Goal: Task Accomplishment & Management: Manage account settings

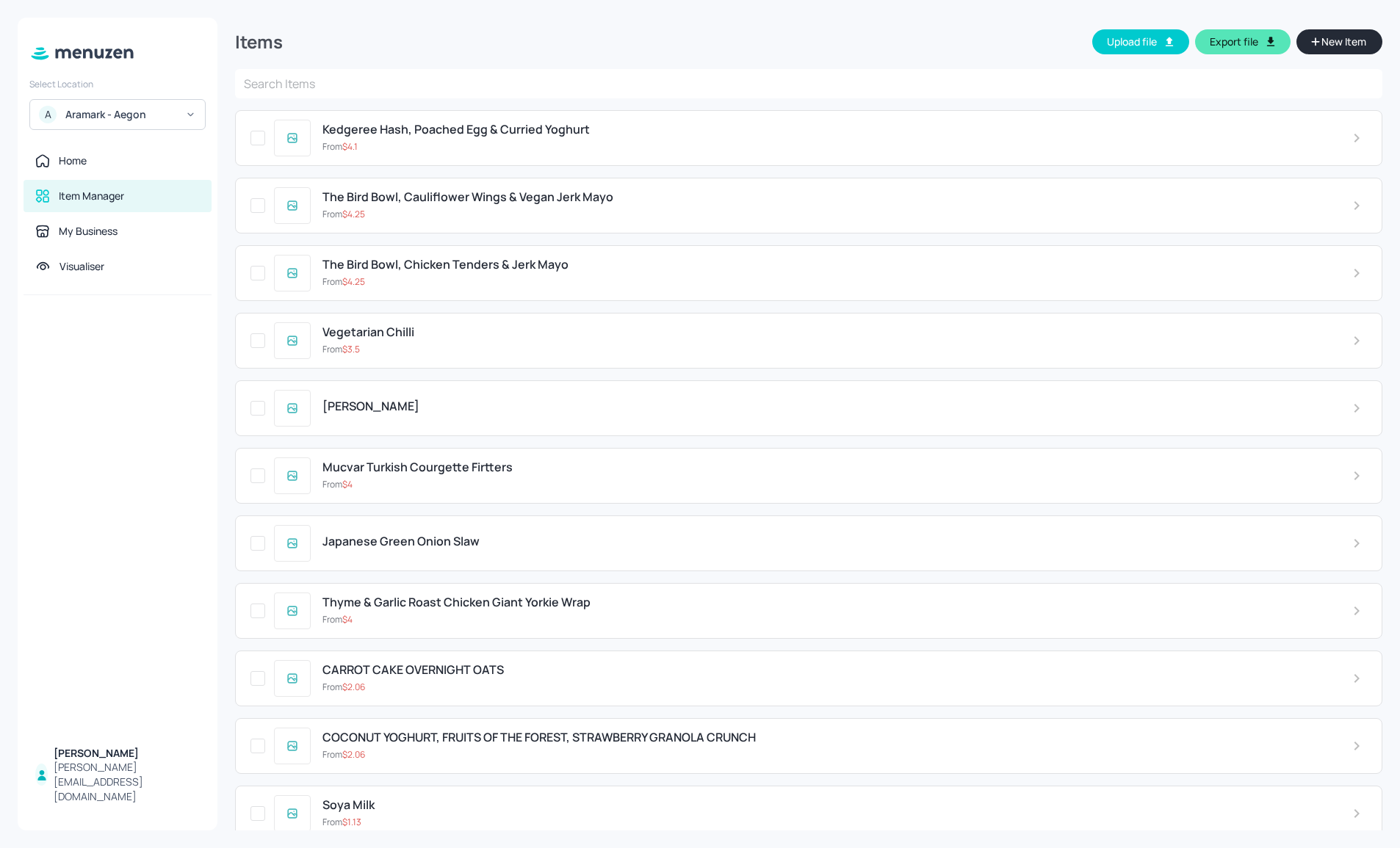
click at [79, 50] on icon at bounding box center [77, 53] width 9 height 10
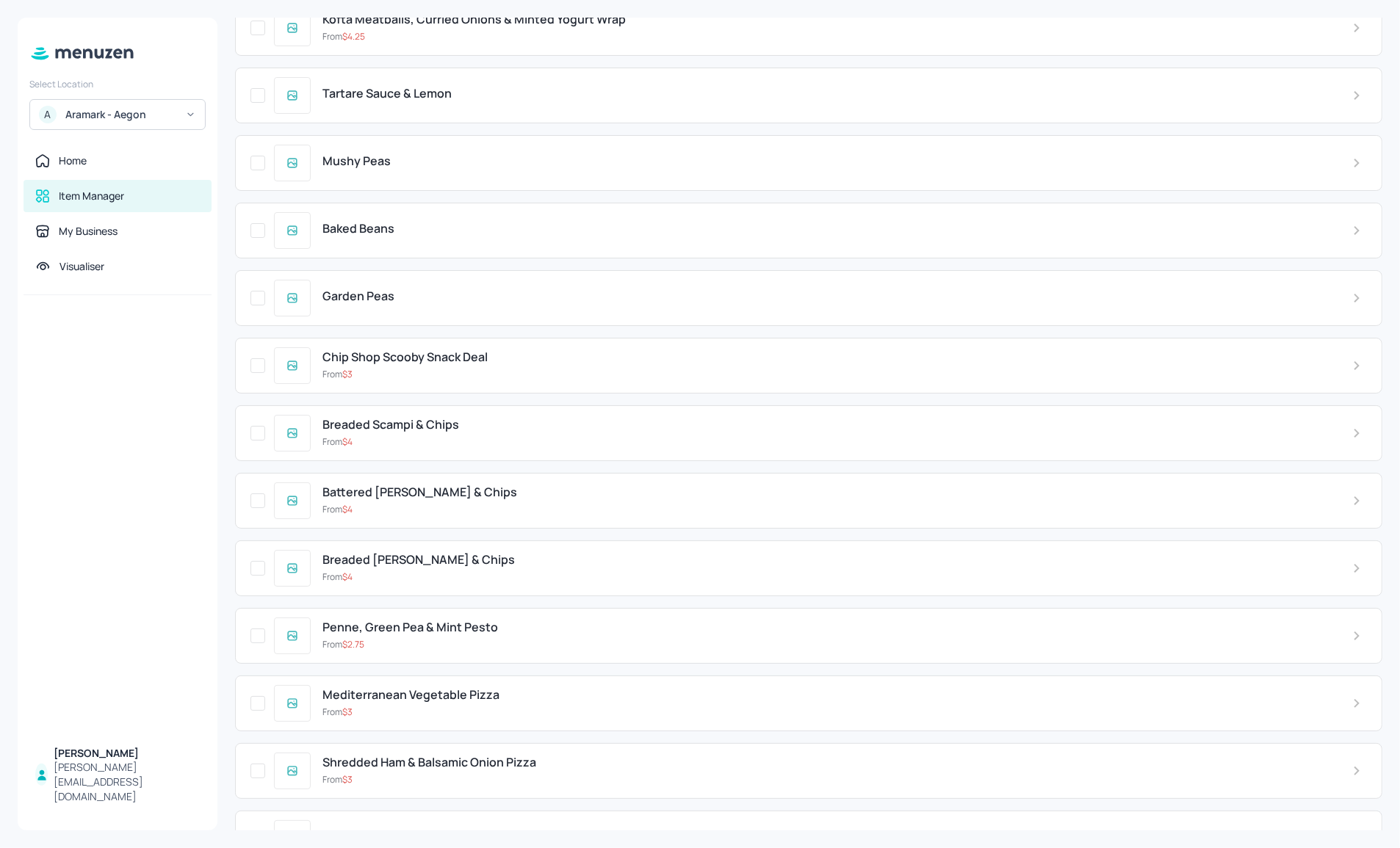
click at [200, 433] on div at bounding box center [117, 515] width 199 height 441
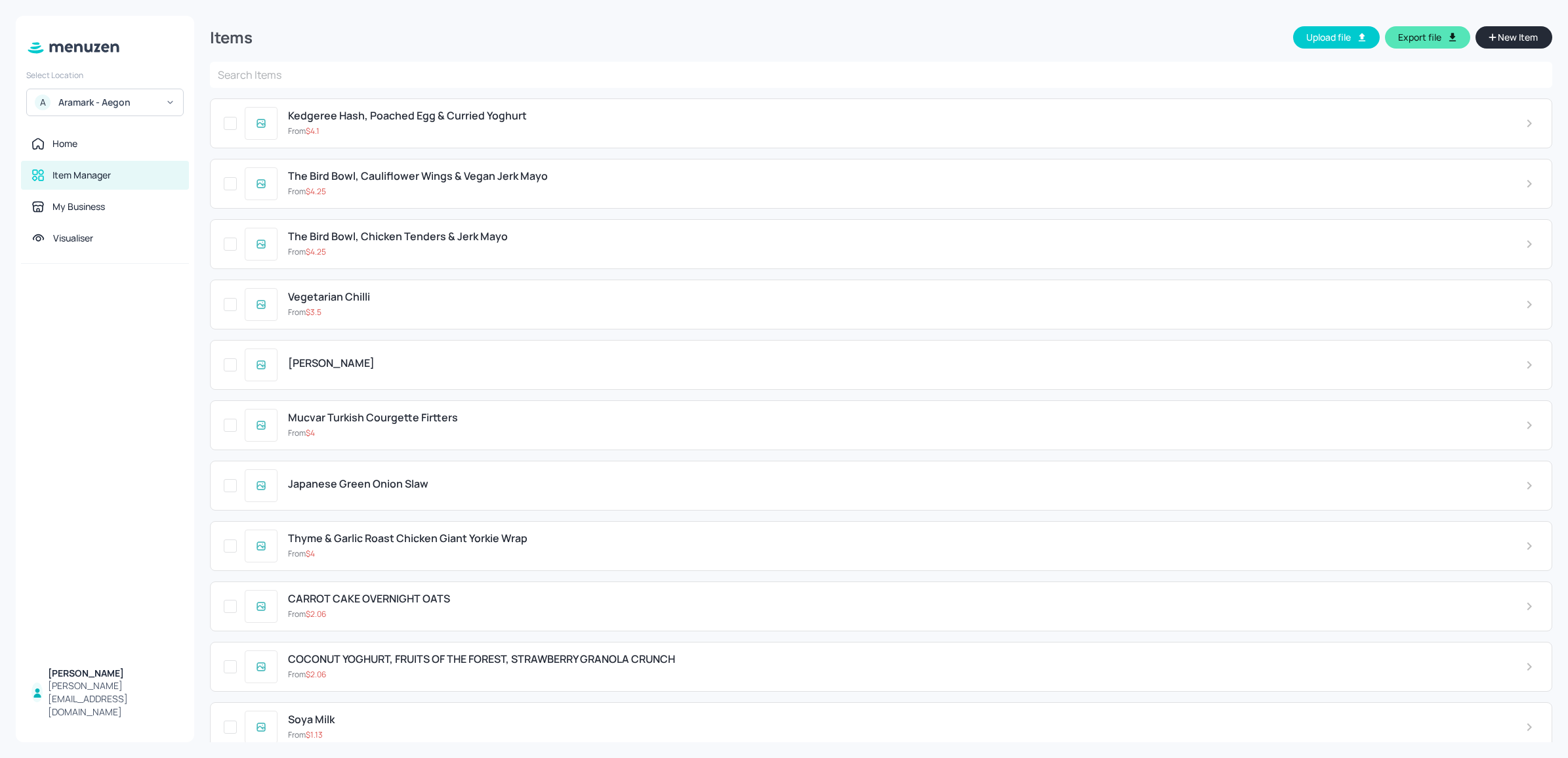
click at [91, 53] on icon at bounding box center [73, 48] width 95 height 14
click at [89, 37] on div at bounding box center [105, 48] width 178 height 33
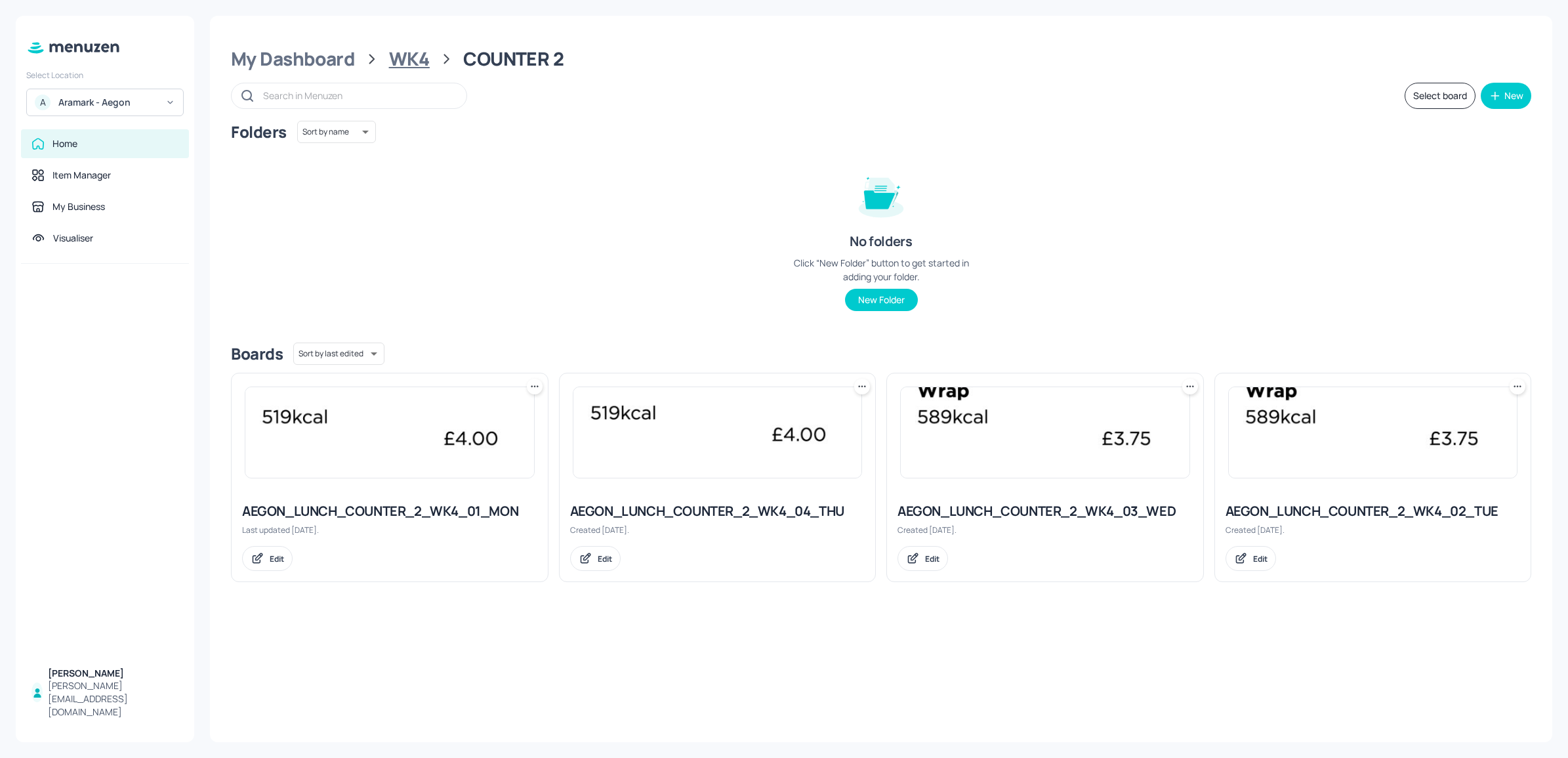
click at [393, 59] on div "WK4" at bounding box center [409, 59] width 41 height 24
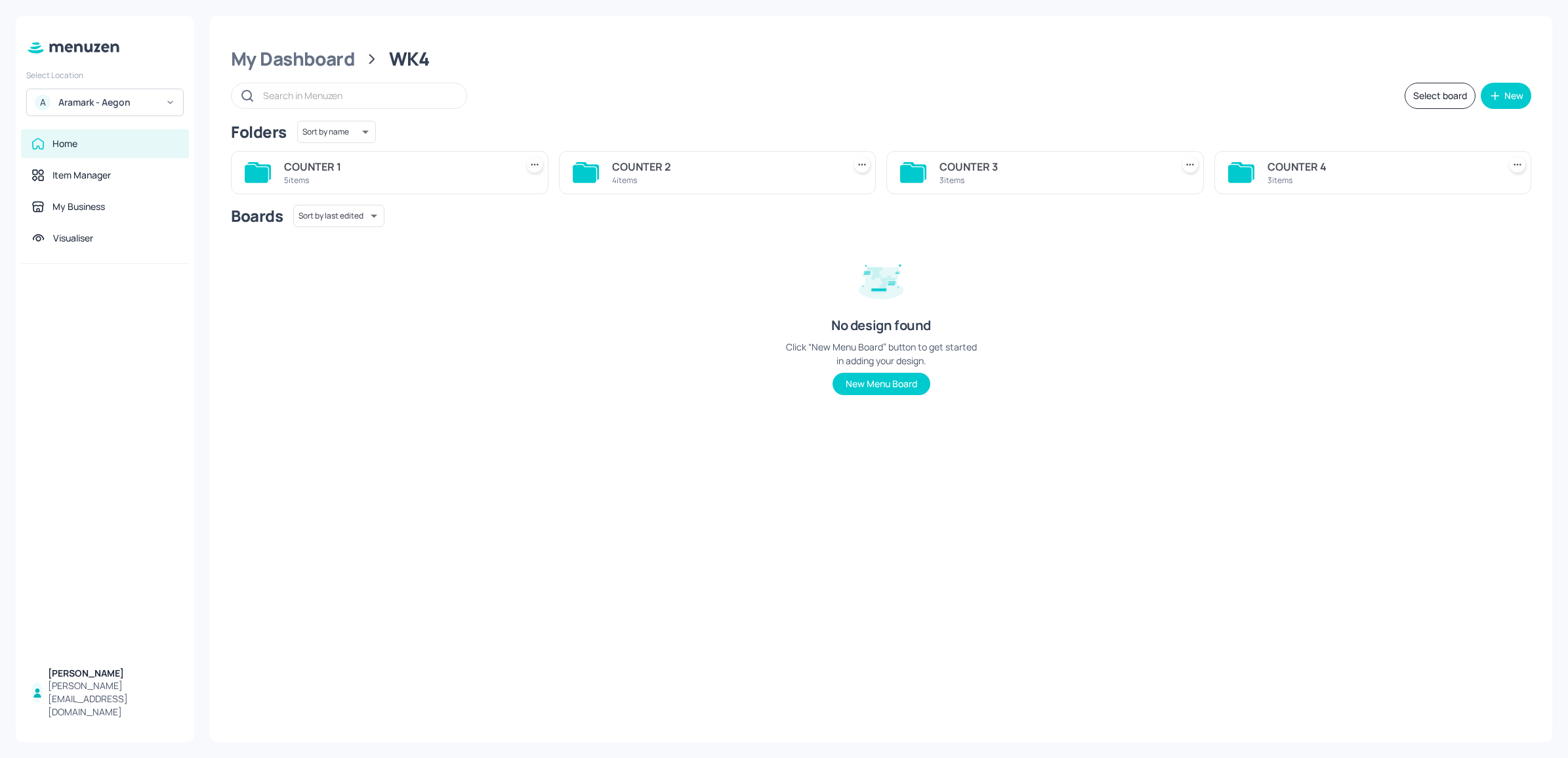
click at [352, 188] on div "COUNTER 1 5 items" at bounding box center [390, 172] width 317 height 43
click at [310, 182] on div "5 items" at bounding box center [397, 180] width 227 height 11
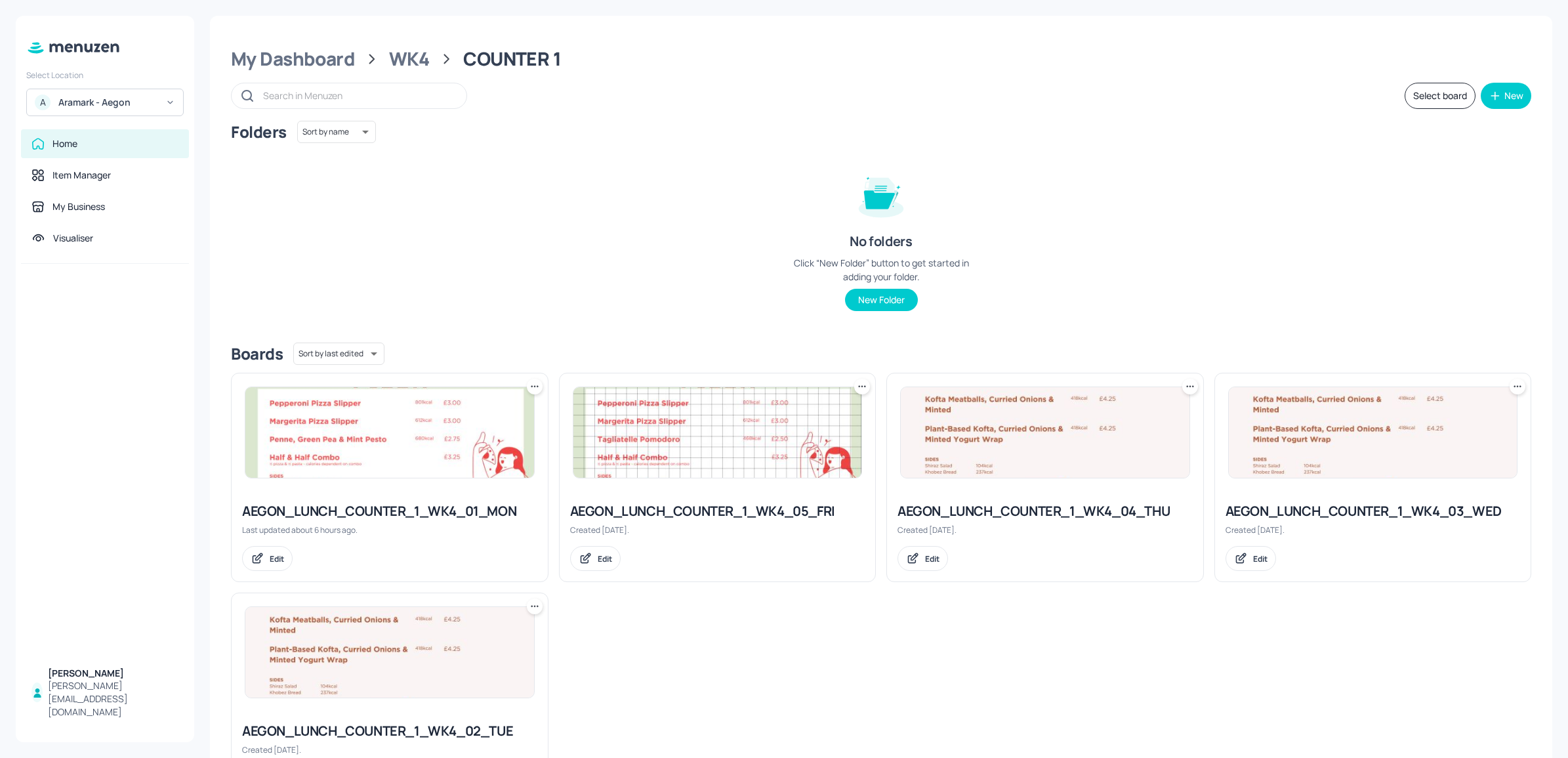
click at [438, 627] on img at bounding box center [389, 652] width 288 height 91
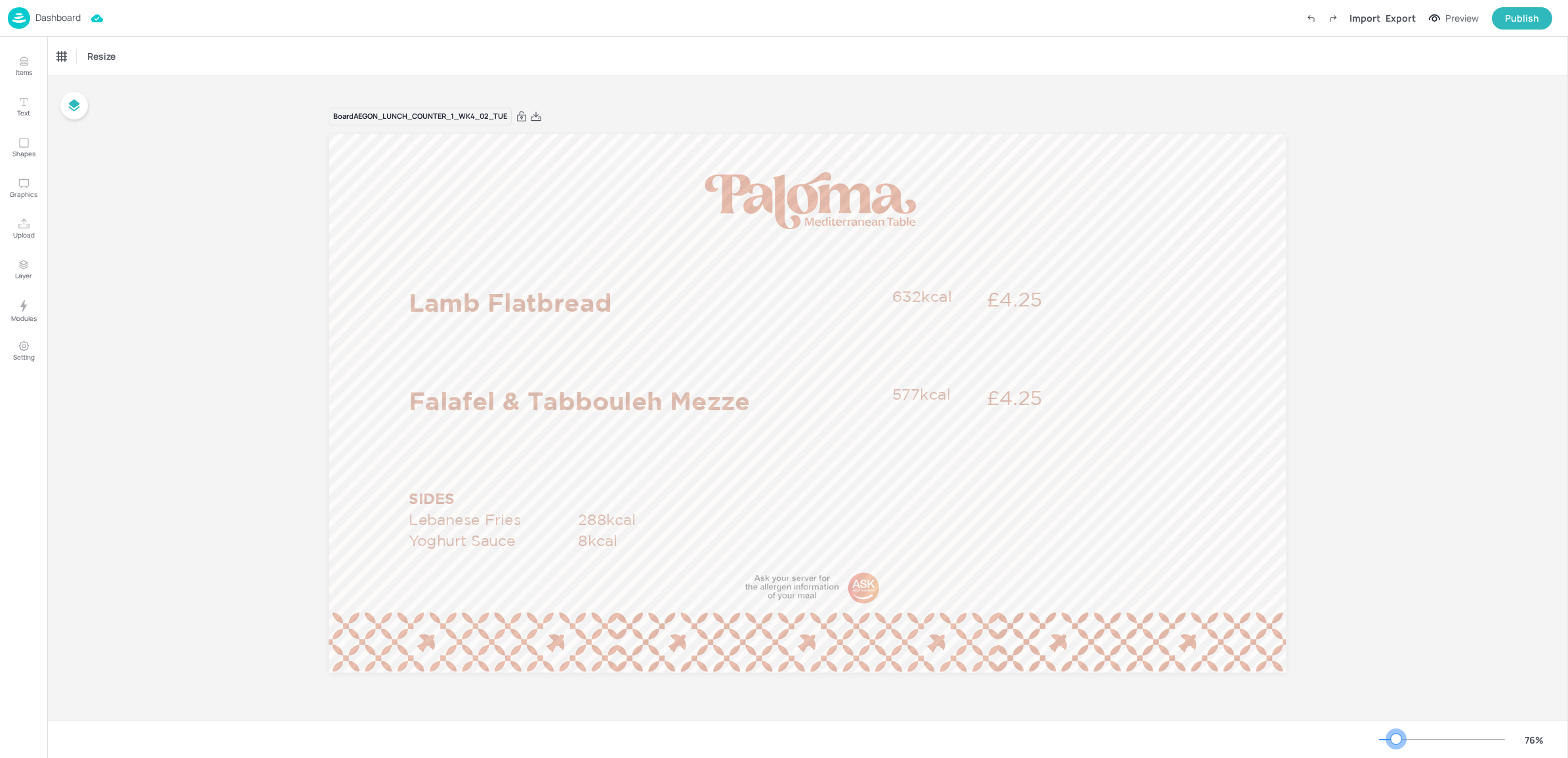
click at [1250, 739] on div at bounding box center [1396, 739] width 11 height 11
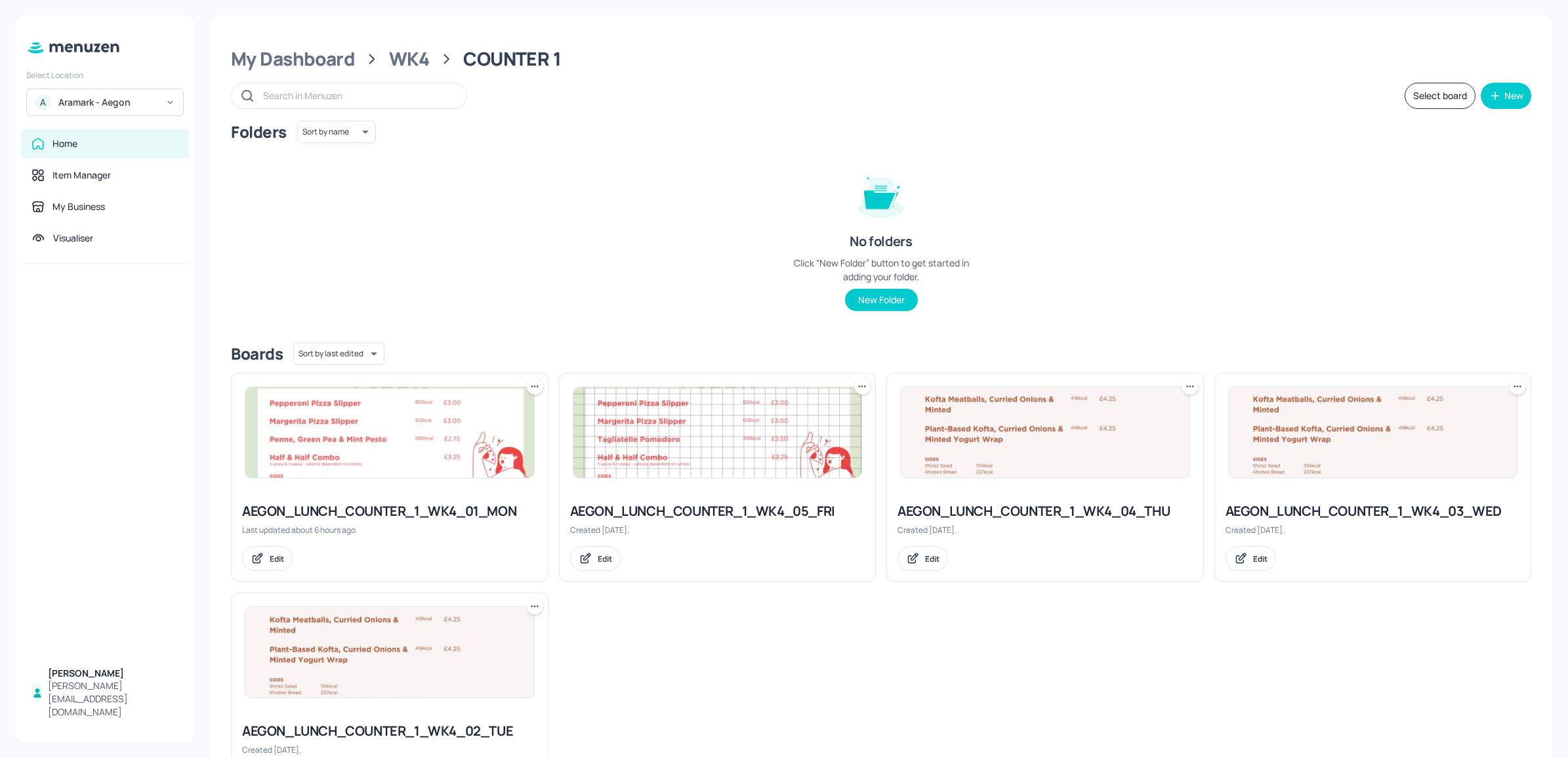
click at [407, 72] on div "My Dashboard WK4 COUNTER 1 Select board New Folders Sort by name name ​ No fold…" at bounding box center [881, 425] width 1342 height 819
click at [407, 63] on div "WK4" at bounding box center [409, 59] width 41 height 24
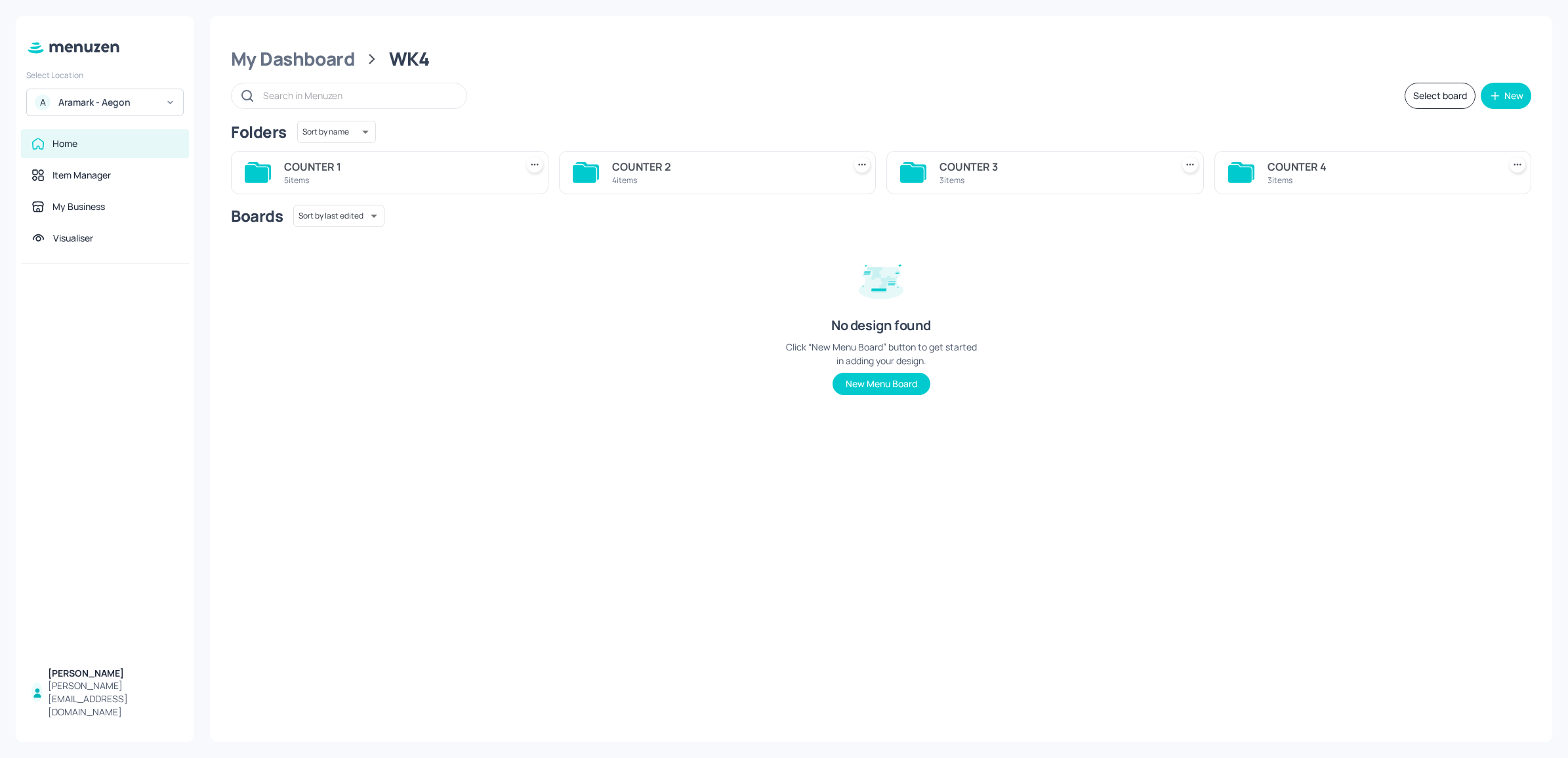
click at [740, 155] on div "COUNTER 2 4 items" at bounding box center [718, 172] width 317 height 43
click at [672, 182] on div "4 items" at bounding box center [725, 180] width 227 height 11
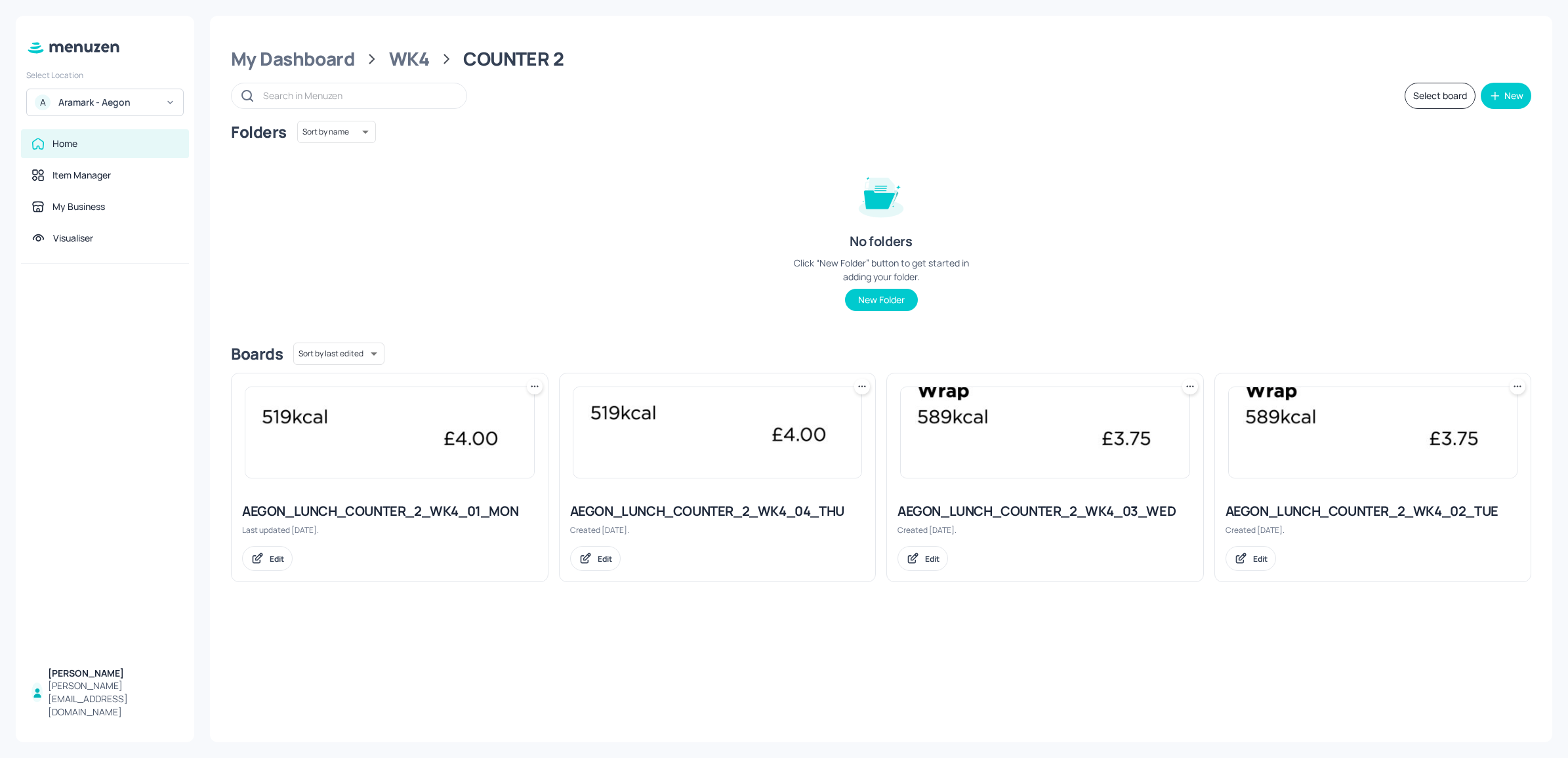
click at [1250, 451] on img at bounding box center [1372, 432] width 288 height 91
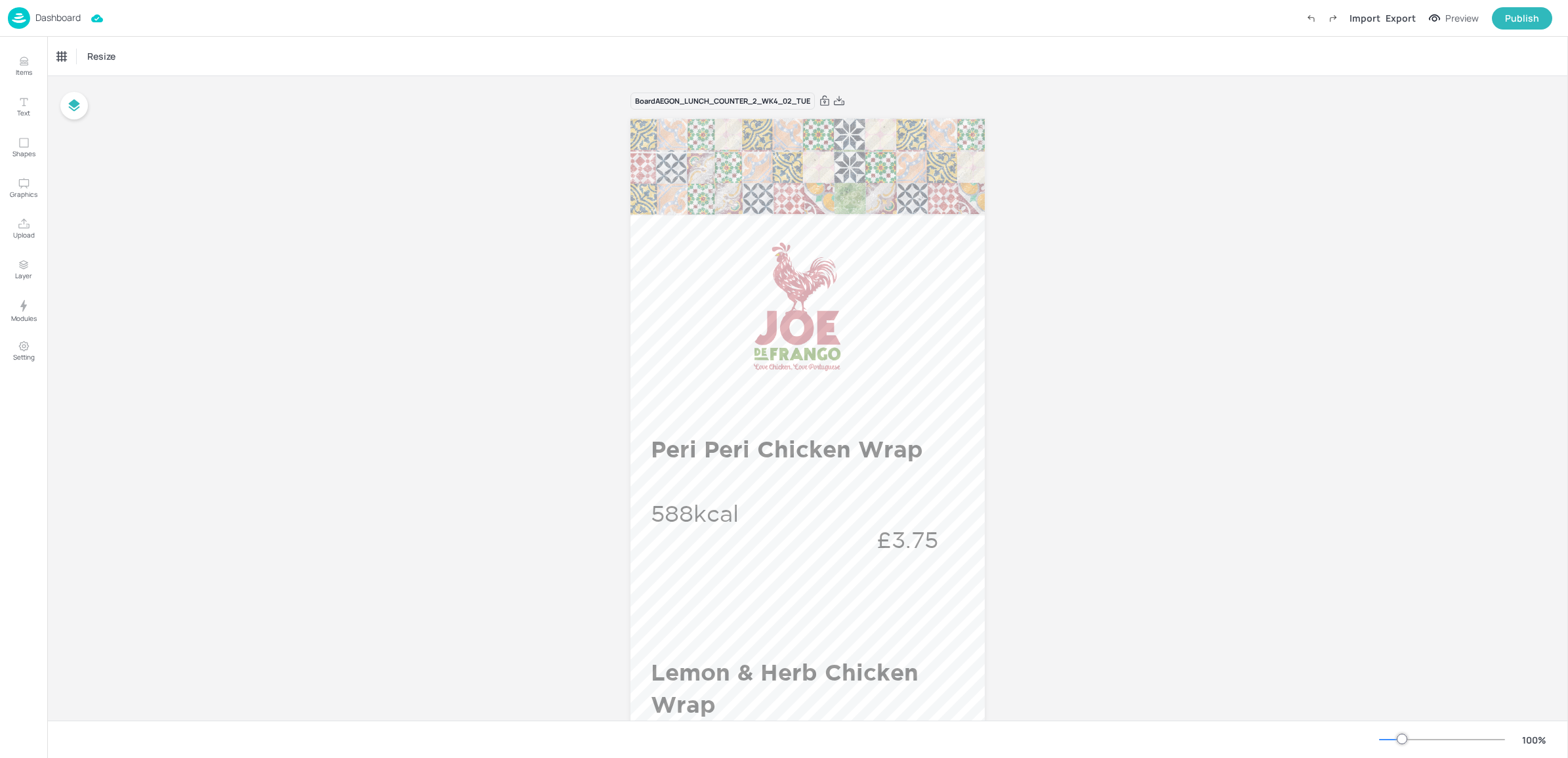
click at [1250, 746] on div "100 %" at bounding box center [1466, 739] width 173 height 21
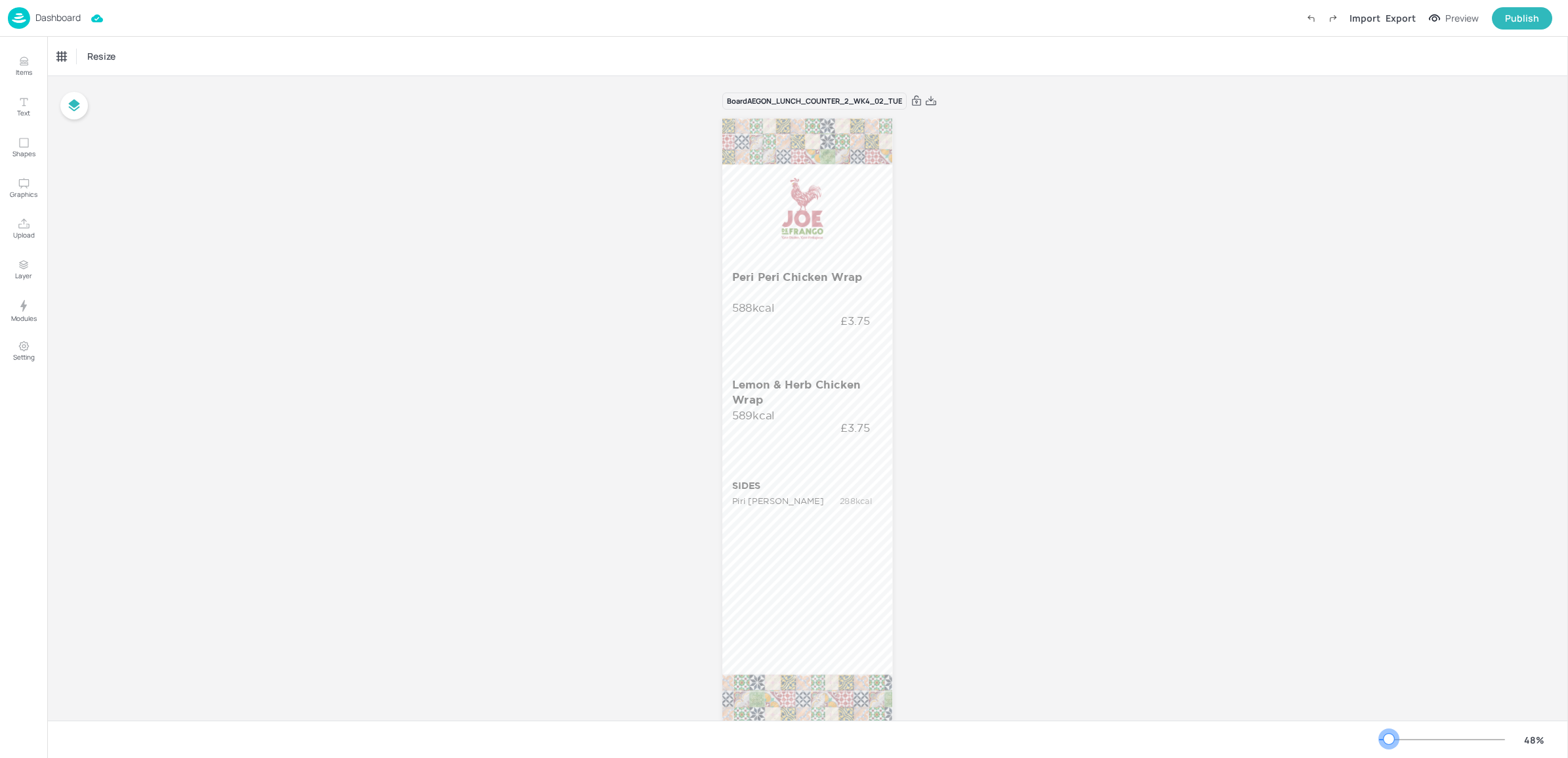
drag, startPoint x: 1401, startPoint y: 742, endPoint x: 1389, endPoint y: 739, distance: 12.4
click at [1250, 739] on div at bounding box center [1389, 739] width 11 height 11
click at [60, 29] on div "Dashboard Import Export Preview Publish" at bounding box center [780, 18] width 1544 height 36
click at [60, 26] on div "Dashboard" at bounding box center [44, 18] width 73 height 22
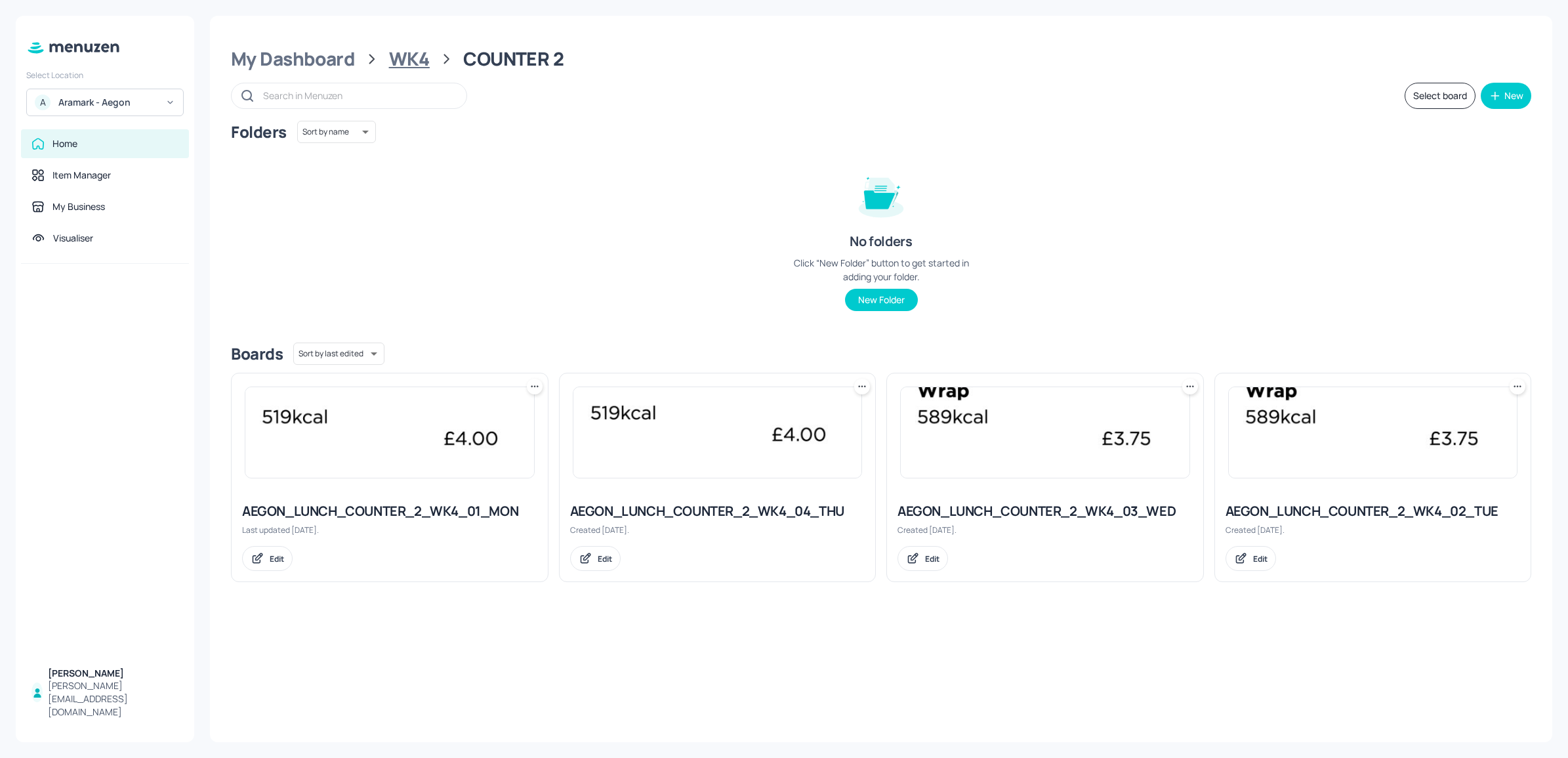
click at [412, 60] on div "WK4" at bounding box center [409, 59] width 41 height 24
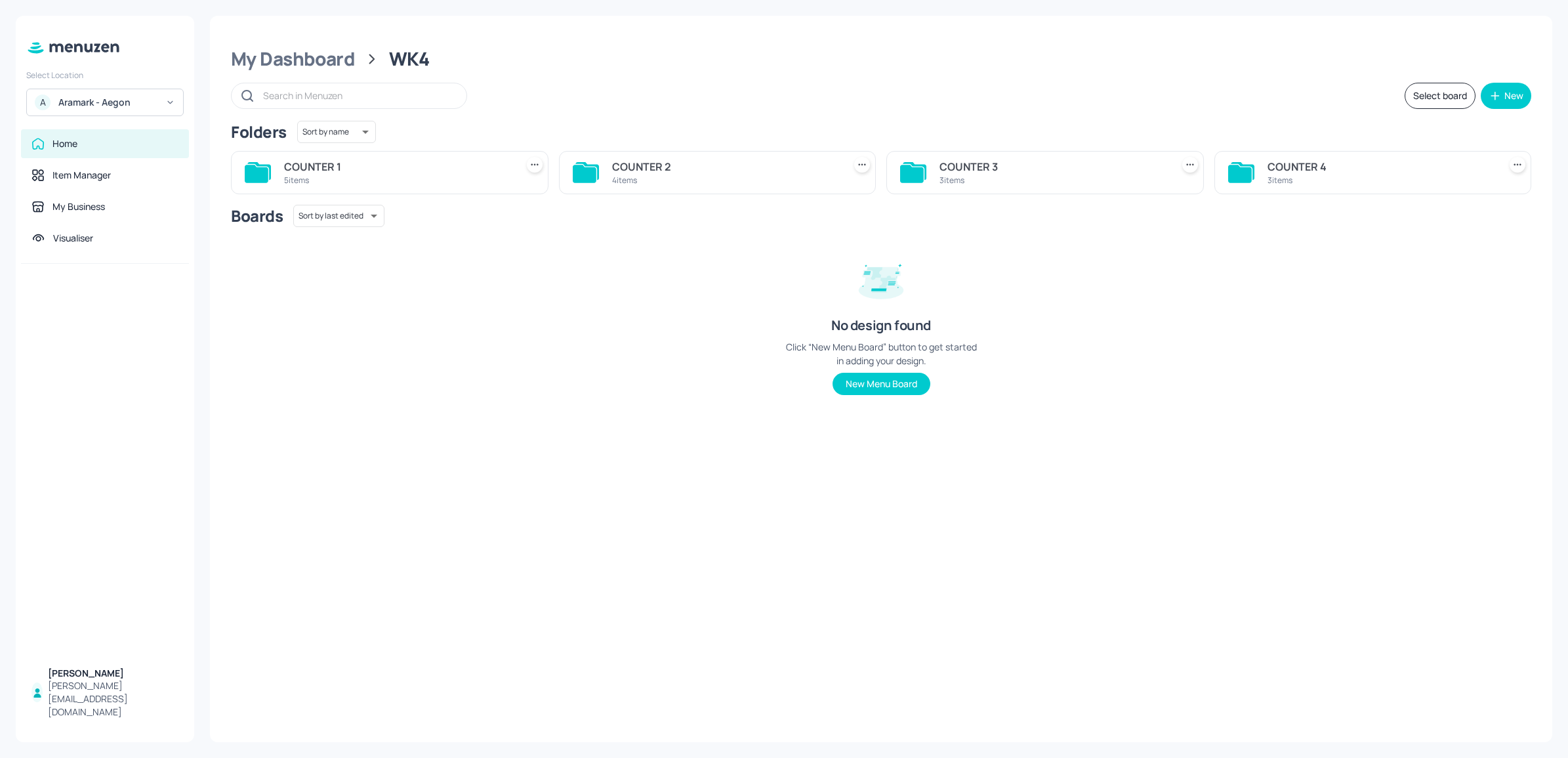
click at [952, 161] on div "COUNTER 3" at bounding box center [1052, 167] width 227 height 16
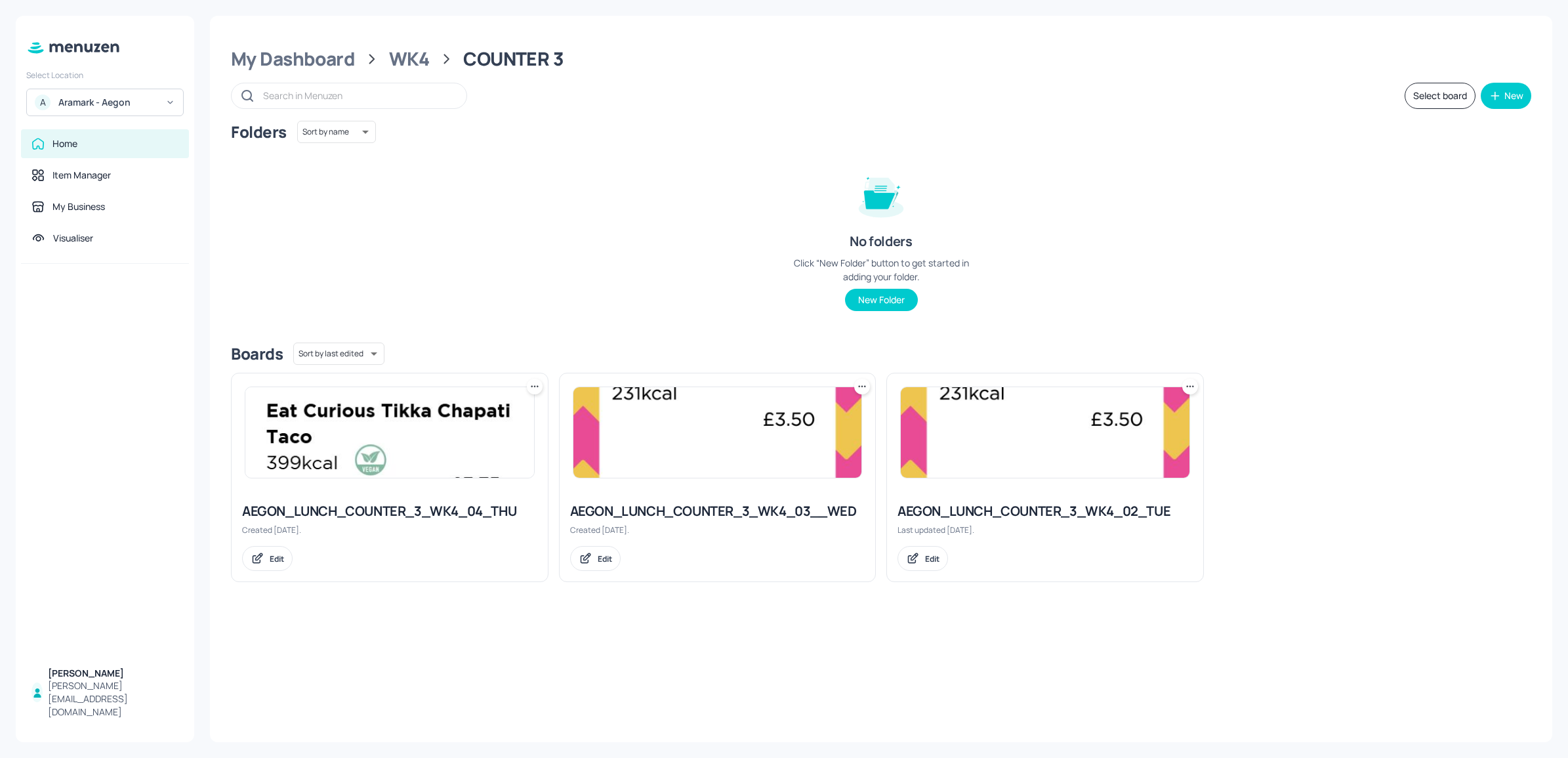
click at [1069, 412] on img at bounding box center [1044, 432] width 288 height 91
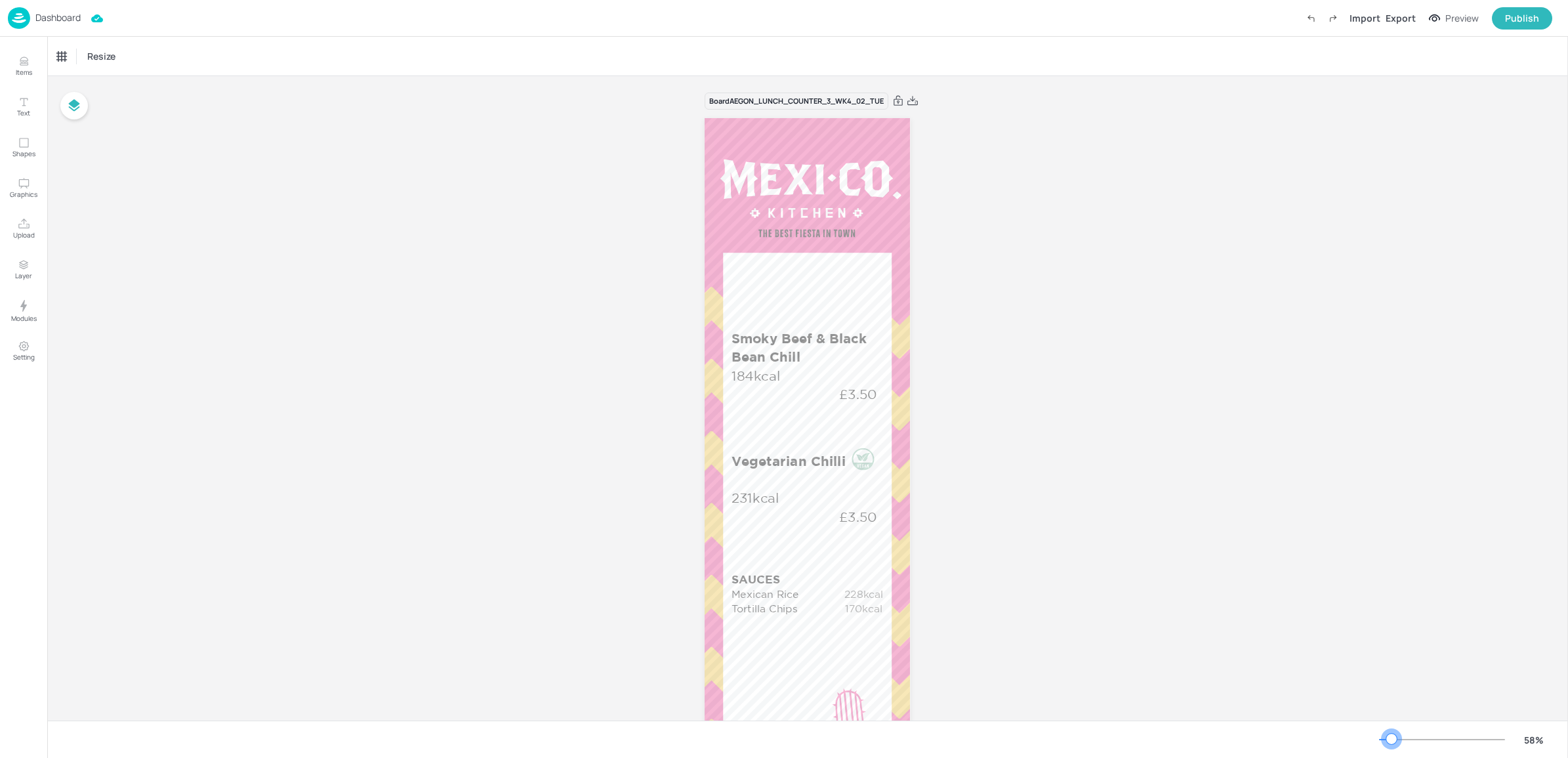
drag, startPoint x: 1402, startPoint y: 737, endPoint x: 1392, endPoint y: 737, distance: 10.0
click at [1250, 737] on div at bounding box center [1392, 739] width 11 height 11
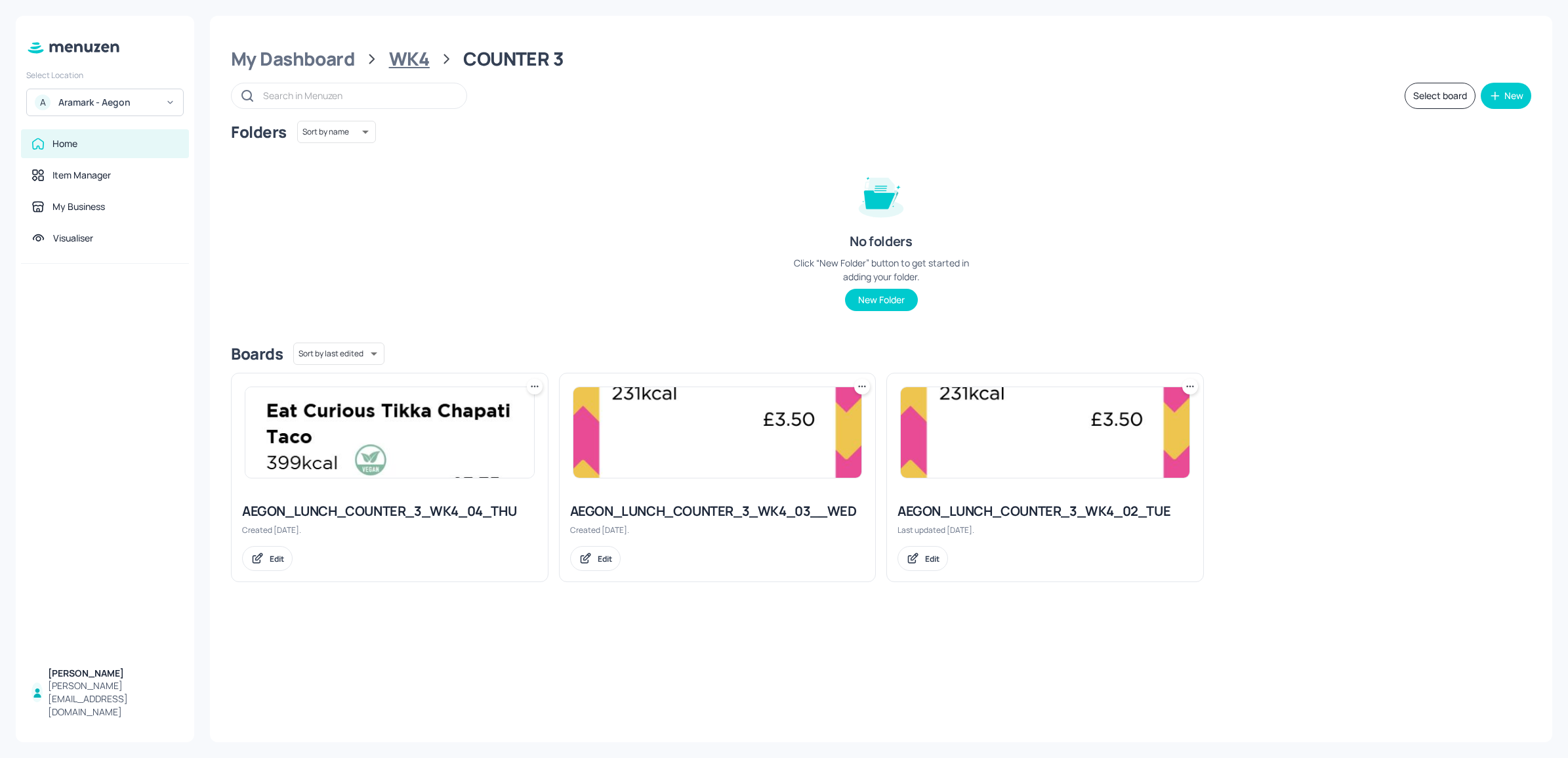
click at [423, 61] on div "WK4" at bounding box center [409, 59] width 41 height 24
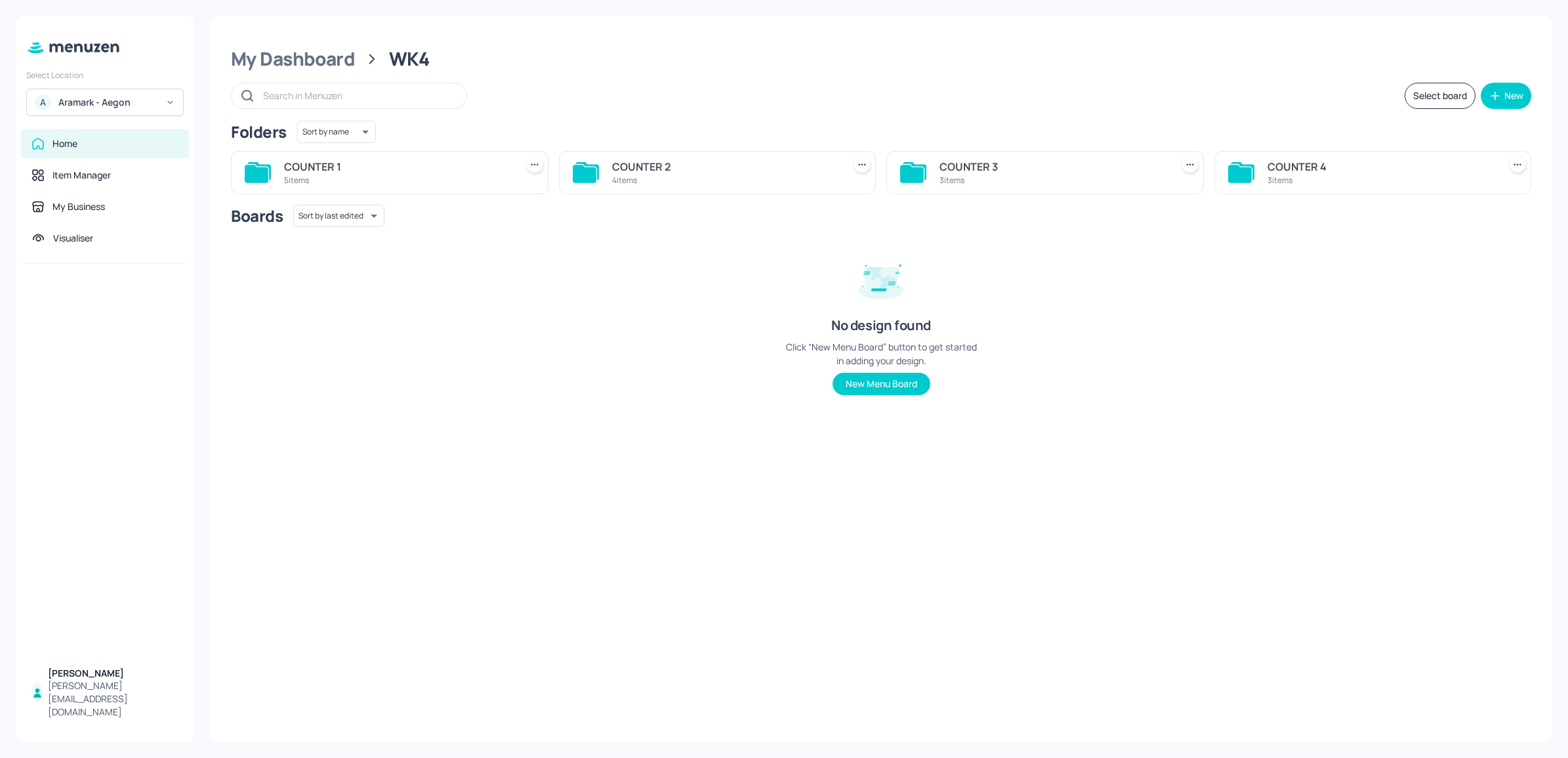
click at [1250, 174] on div "COUNTER 4" at bounding box center [1380, 167] width 227 height 16
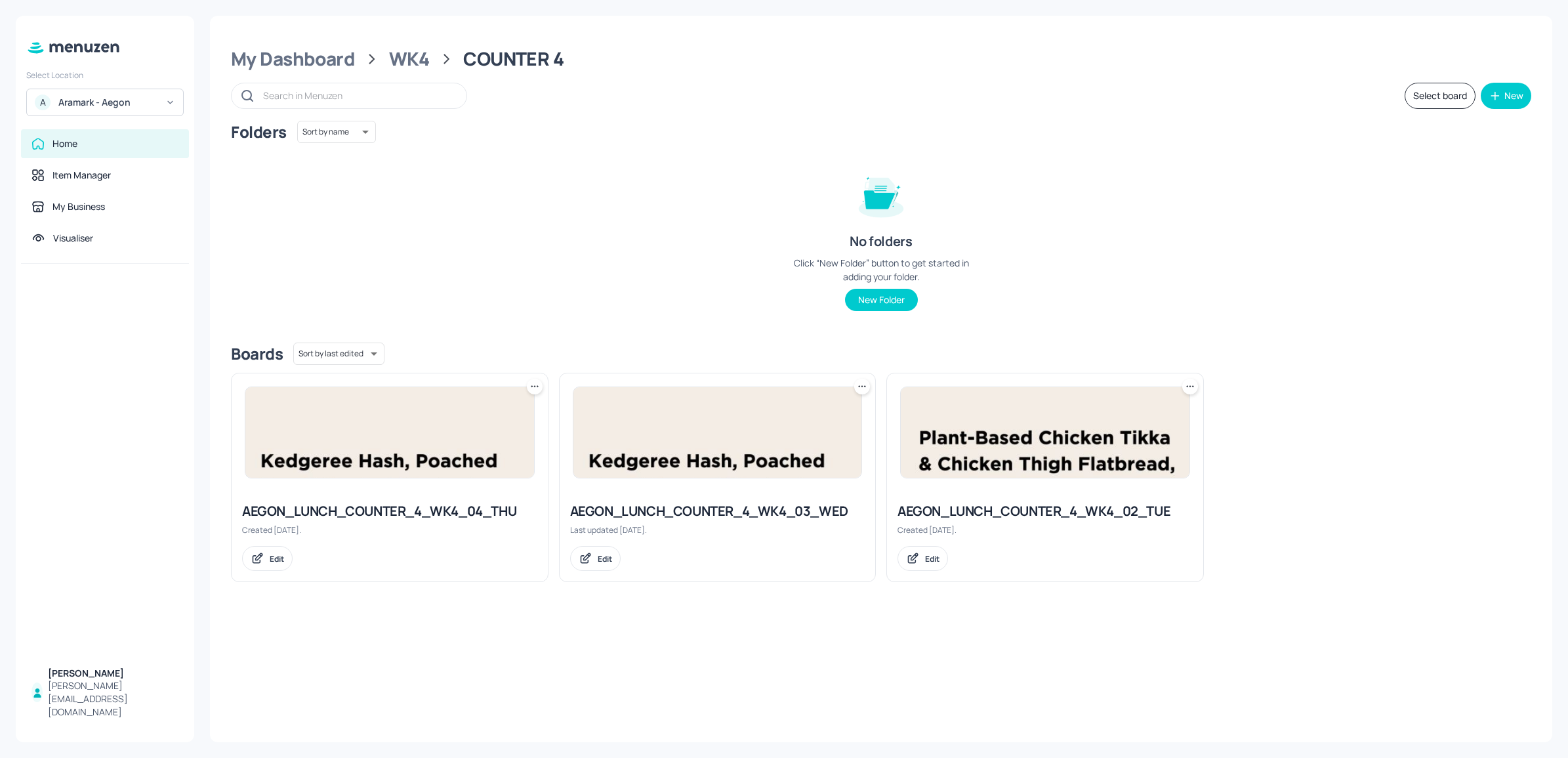
click at [955, 422] on img at bounding box center [1044, 432] width 288 height 91
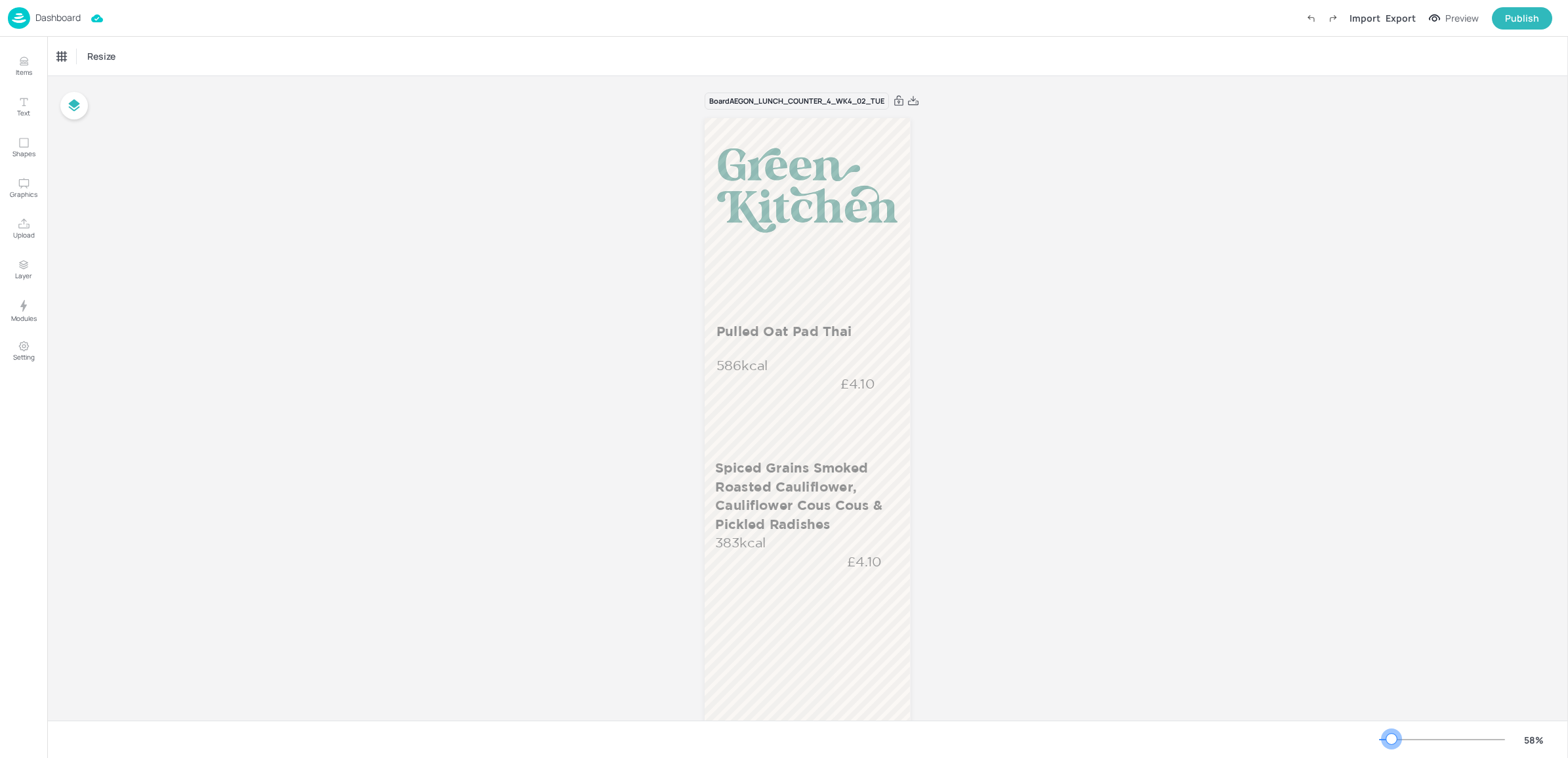
drag, startPoint x: 1404, startPoint y: 737, endPoint x: 1392, endPoint y: 737, distance: 12.0
click at [1250, 737] on div at bounding box center [1392, 739] width 11 height 11
click at [17, 70] on p "Items" at bounding box center [24, 72] width 17 height 9
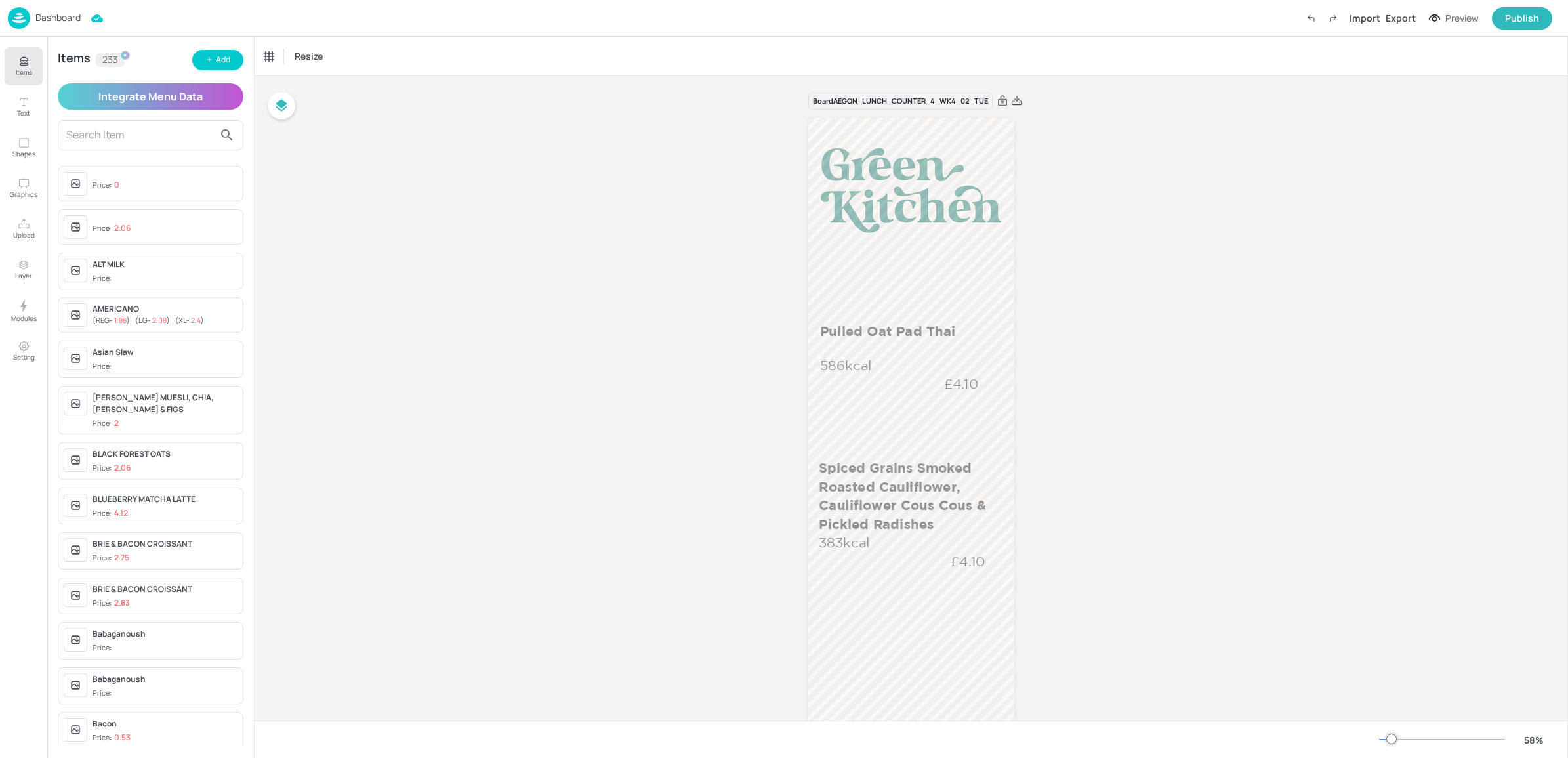
click at [186, 134] on input "text" at bounding box center [139, 135] width 147 height 21
click at [56, 22] on p "Dashboard" at bounding box center [57, 18] width 45 height 9
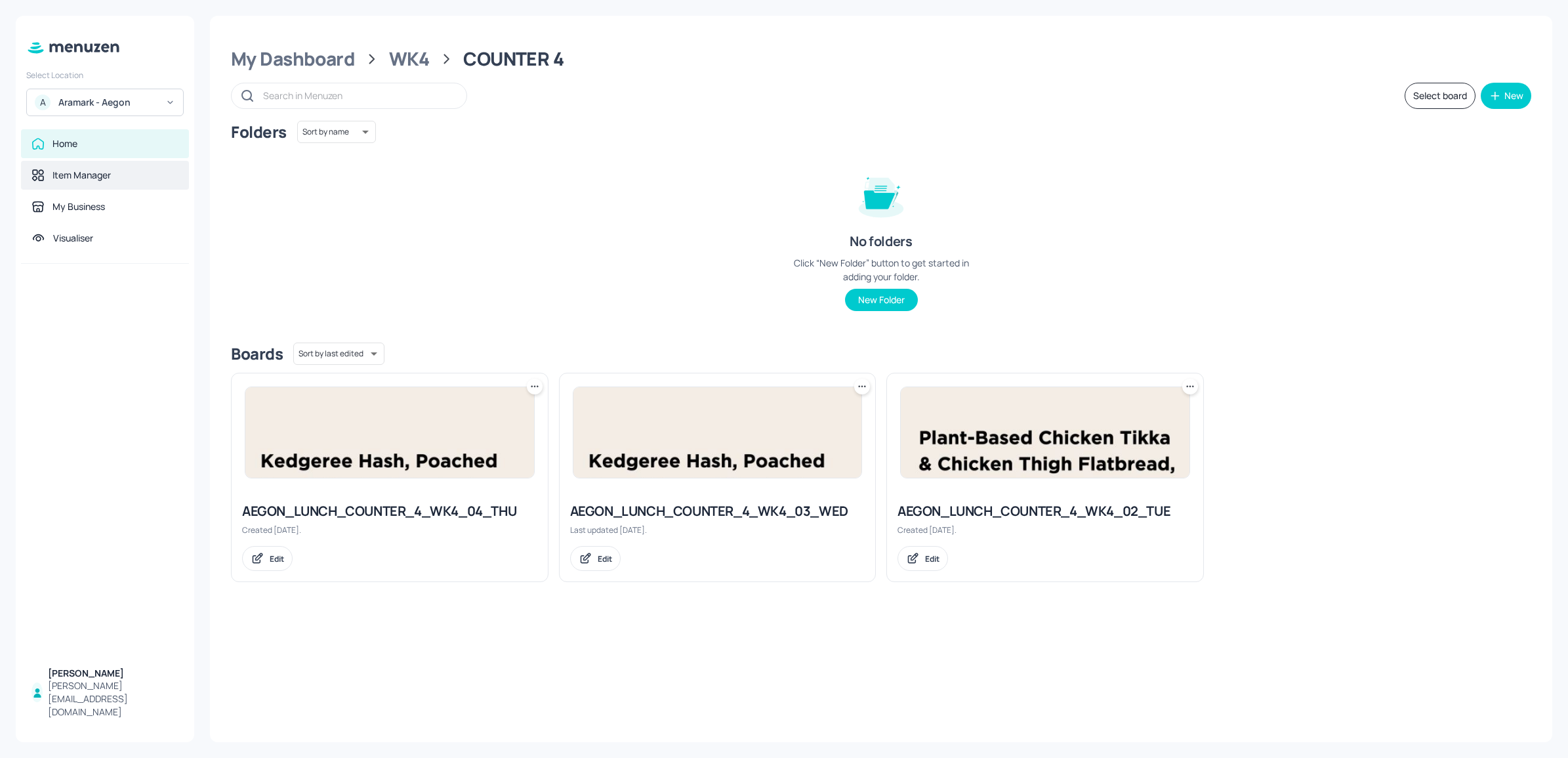
click at [76, 170] on div "Item Manager" at bounding box center [82, 175] width 58 height 13
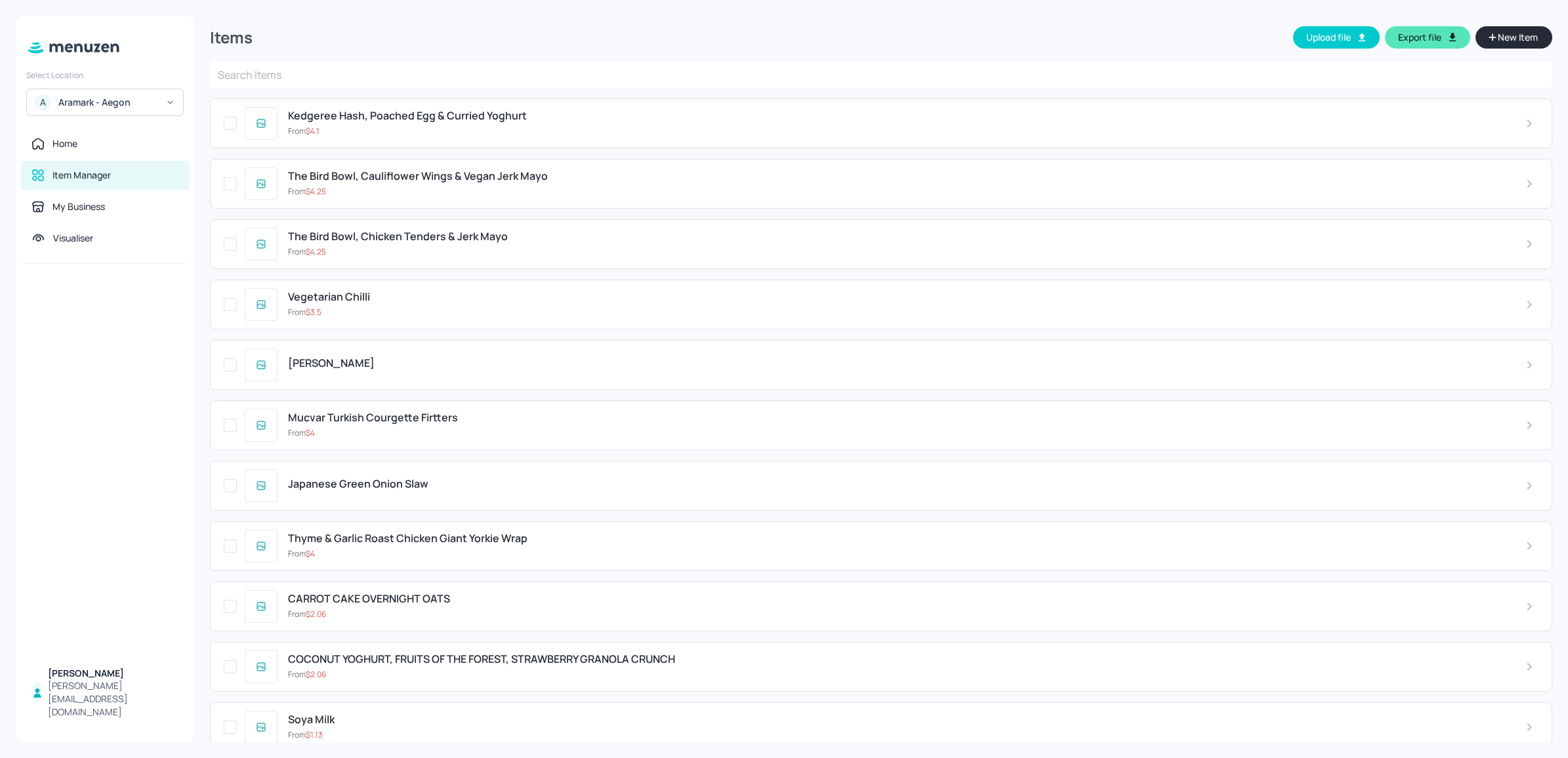
scroll to position [635, 0]
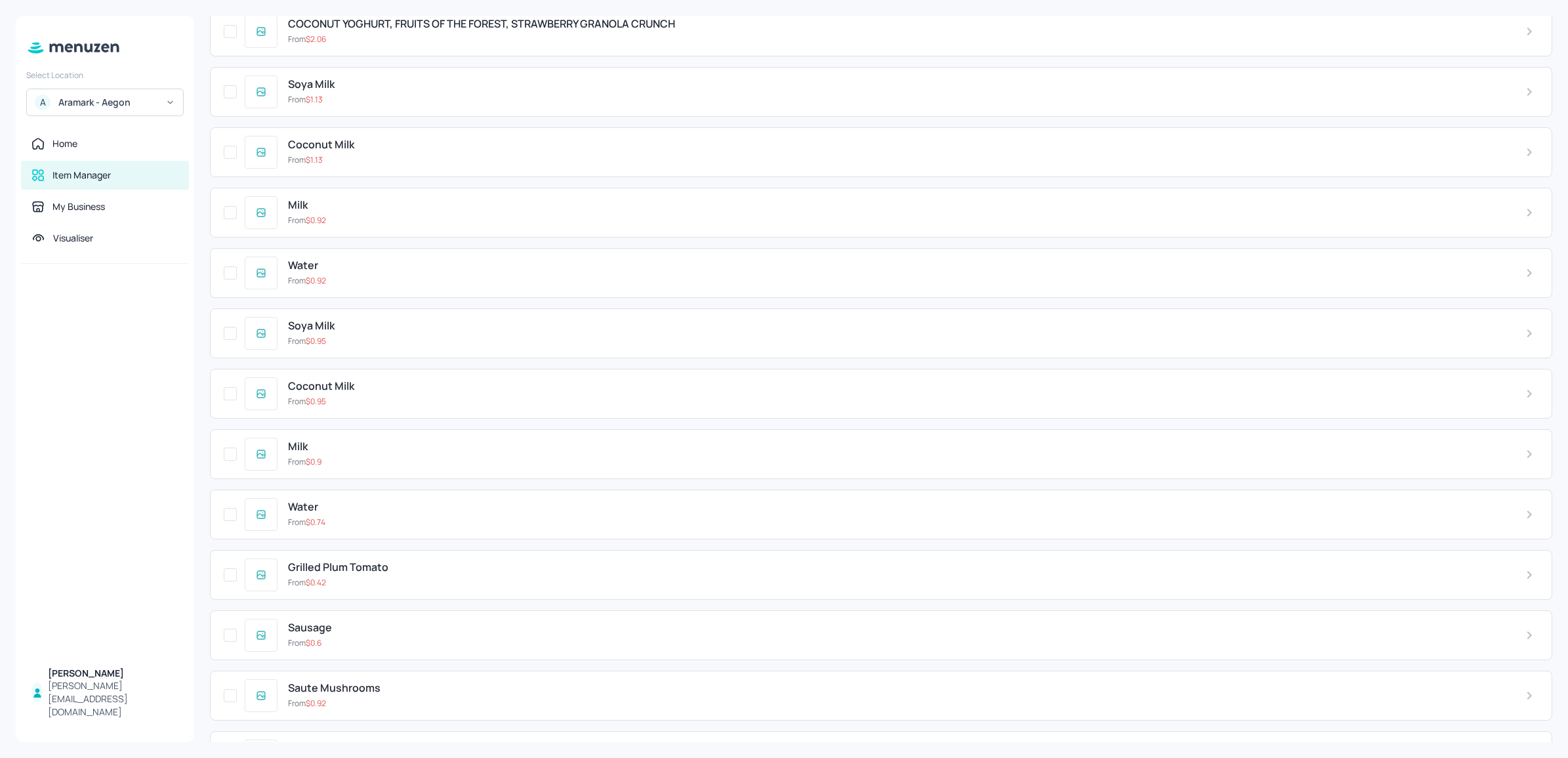
drag, startPoint x: 1553, startPoint y: 57, endPoint x: 1553, endPoint y: 66, distance: 9.0
click at [1250, 66] on div "Items Upload file Export file New Item ​ Kedgeree Hash, Poached Egg & Curried Y…" at bounding box center [881, 379] width 1374 height 758
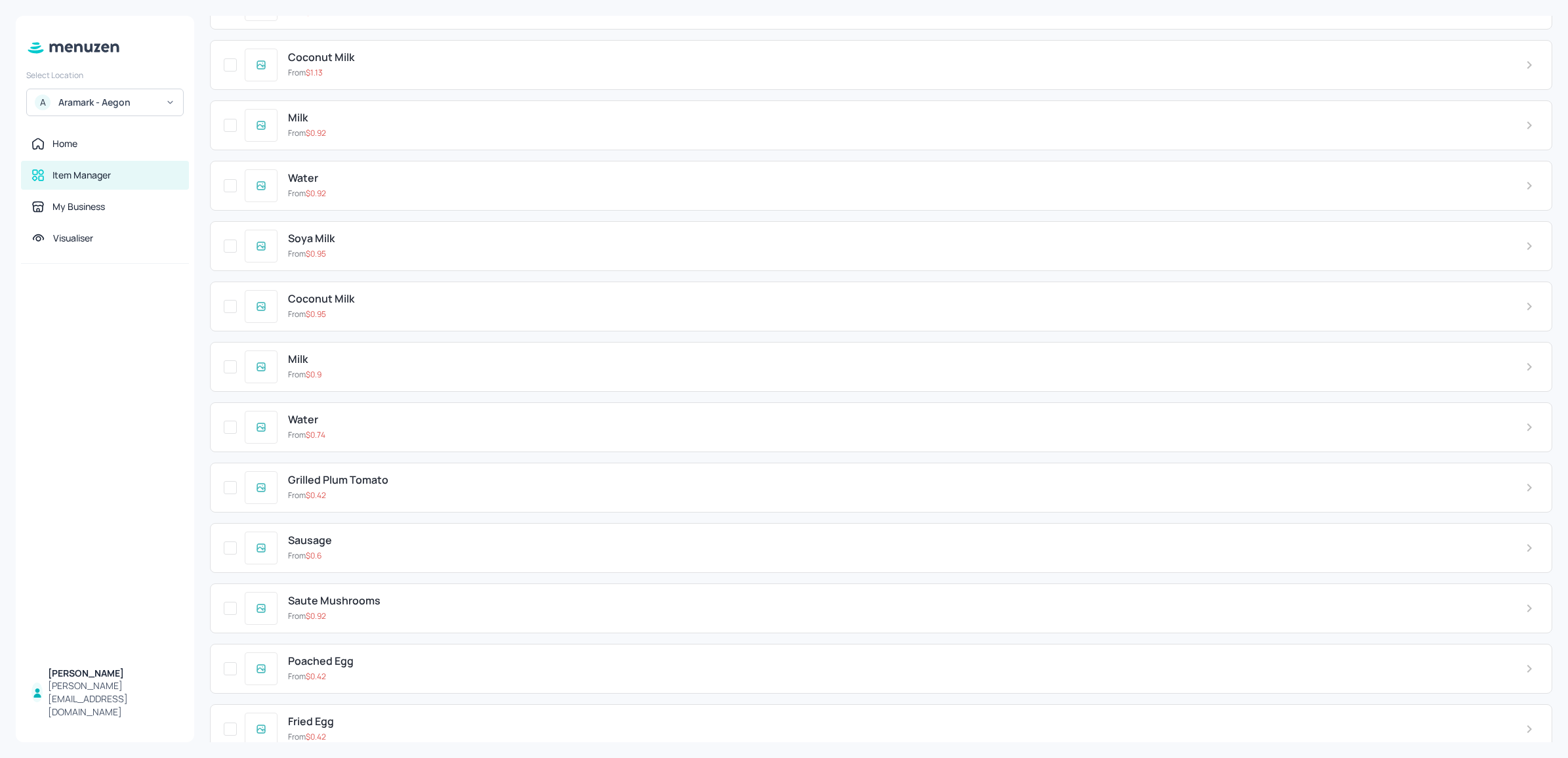
drag, startPoint x: 1552, startPoint y: 70, endPoint x: 1553, endPoint y: 86, distance: 16.0
click at [1250, 101] on div "Items Upload file Export file New Item ​ Kedgeree Hash, Poached Egg & Curried Y…" at bounding box center [881, 379] width 1374 height 758
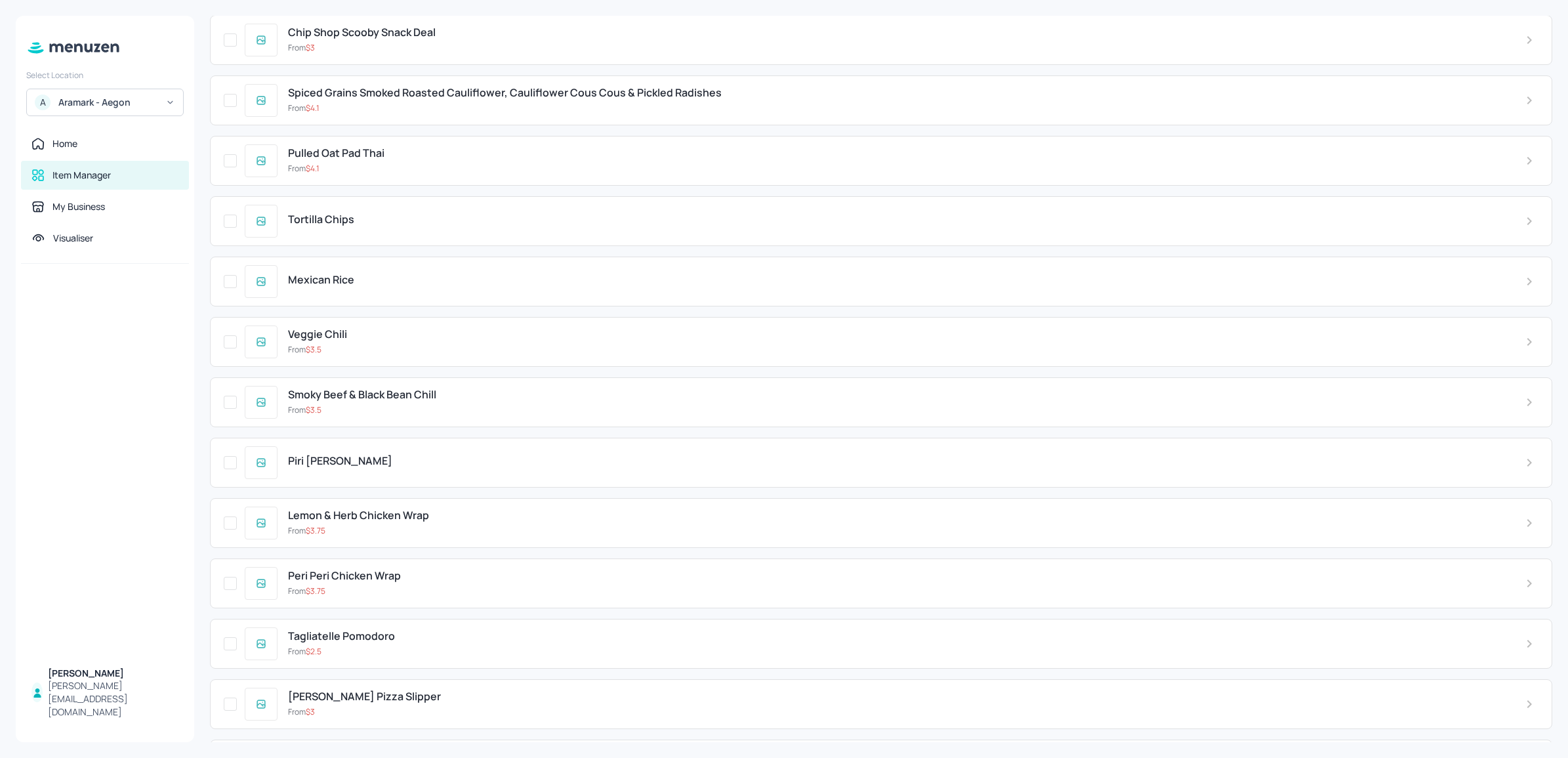
scroll to position [2648, 0]
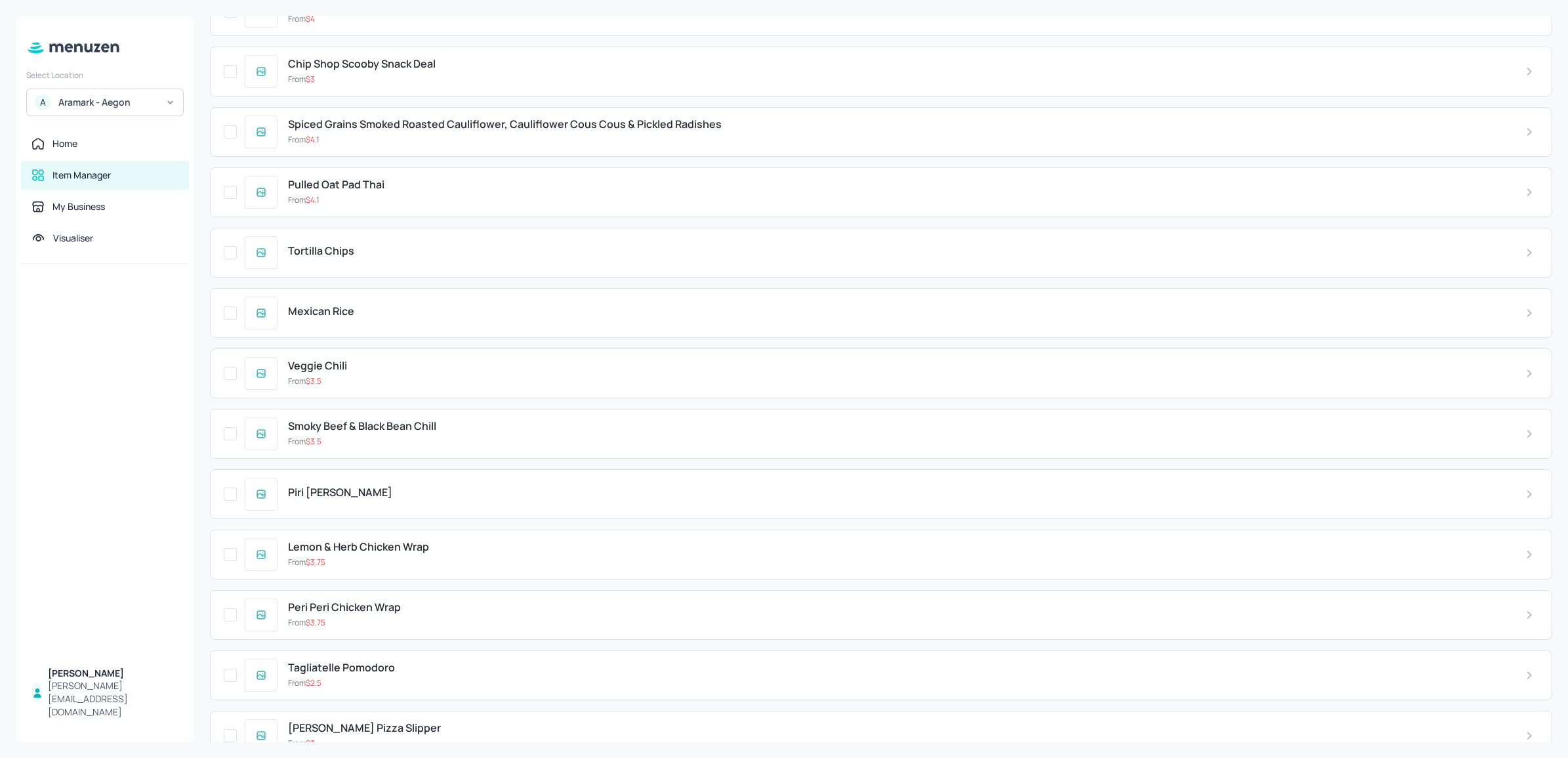
click at [479, 191] on div "Pulled Oat Pad Thai" at bounding box center [896, 184] width 1216 height 12
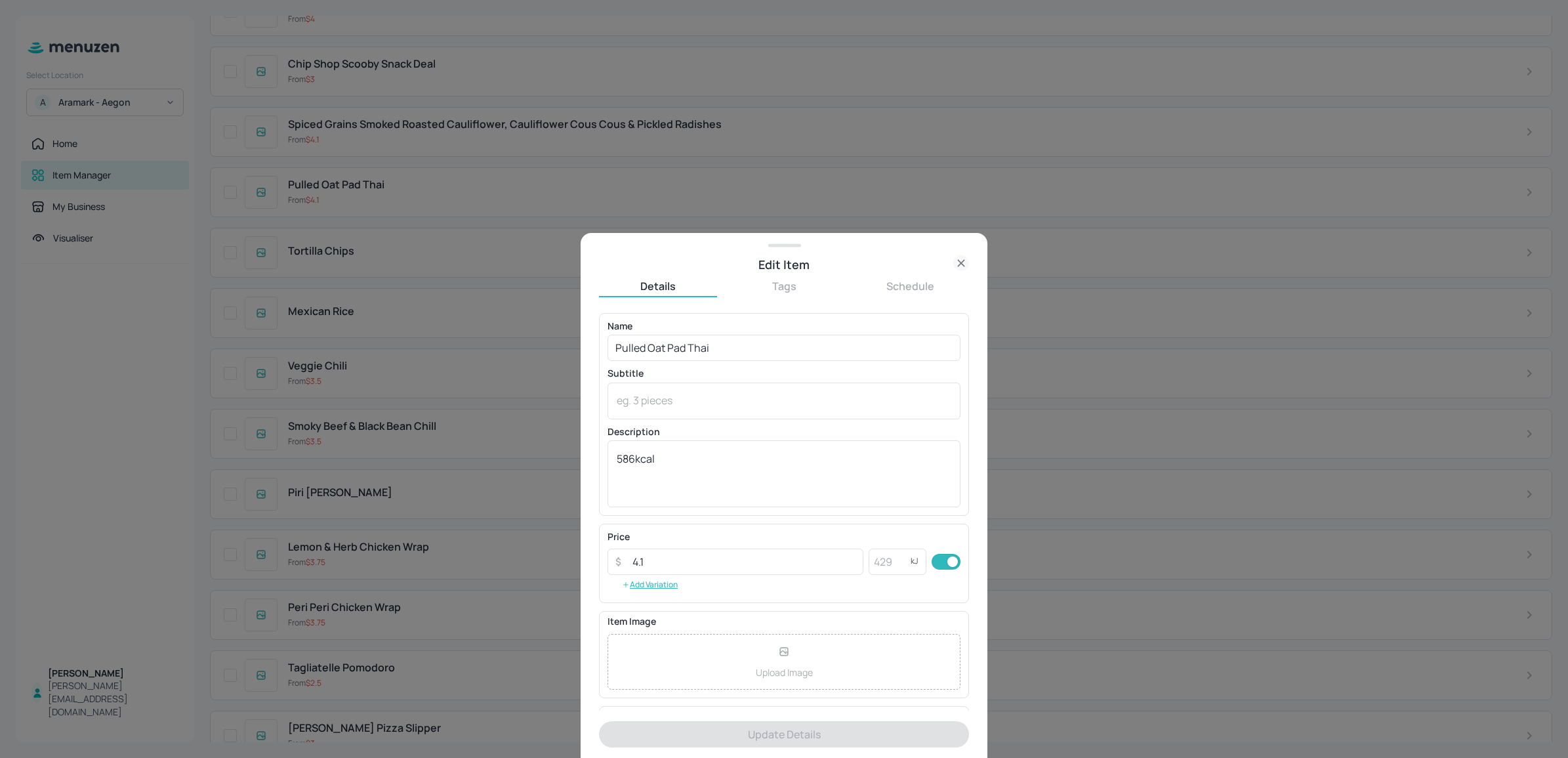
drag, startPoint x: 969, startPoint y: 514, endPoint x: 978, endPoint y: 586, distance: 72.6
click at [982, 596] on div "Edit Item Details Tags Schedule Name Pulled Oat Pad Thai ​ Subtitle x ​ Descrip…" at bounding box center [783, 495] width 407 height 525
drag, startPoint x: 969, startPoint y: 567, endPoint x: 967, endPoint y: 580, distance: 13.2
click at [967, 588] on div "Edit Item Details Tags Schedule Name Pulled Oat Pad Thai ​ Subtitle x ​ Descrip…" at bounding box center [783, 495] width 407 height 525
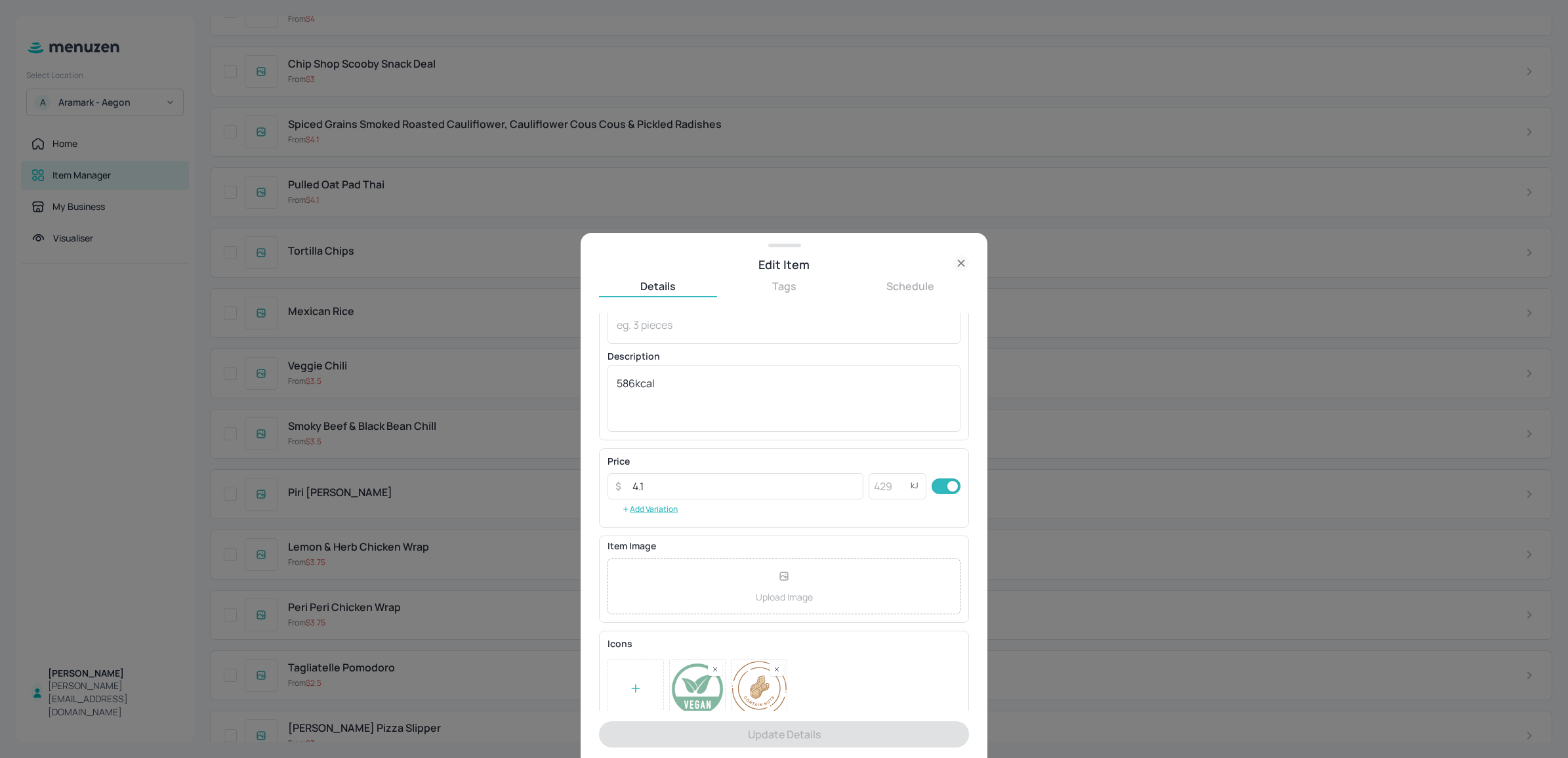
scroll to position [94, 0]
click at [649, 686] on div at bounding box center [636, 672] width 56 height 59
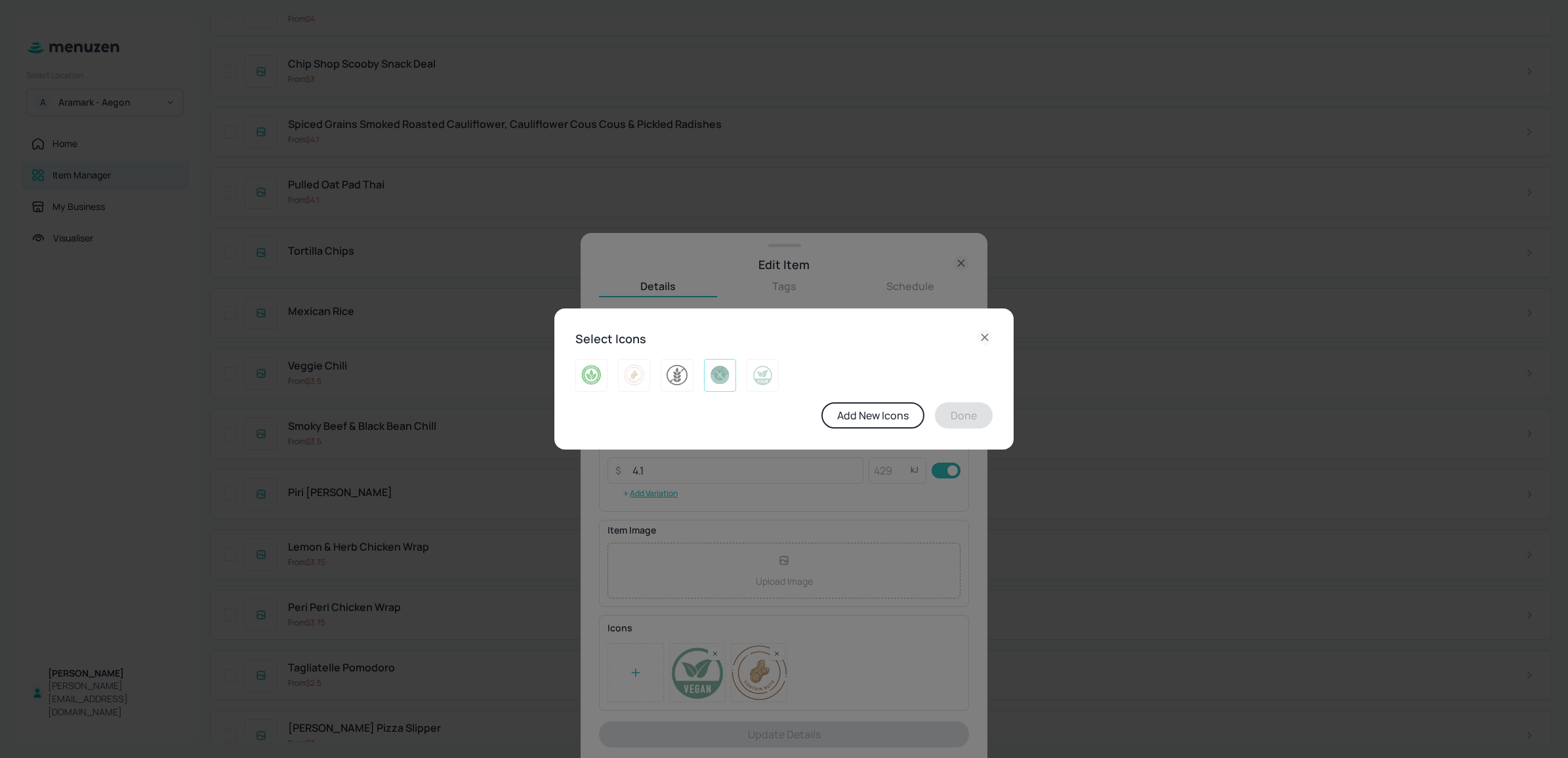
click at [711, 384] on img at bounding box center [720, 376] width 20 height 21
click at [974, 417] on button "Done" at bounding box center [963, 416] width 57 height 26
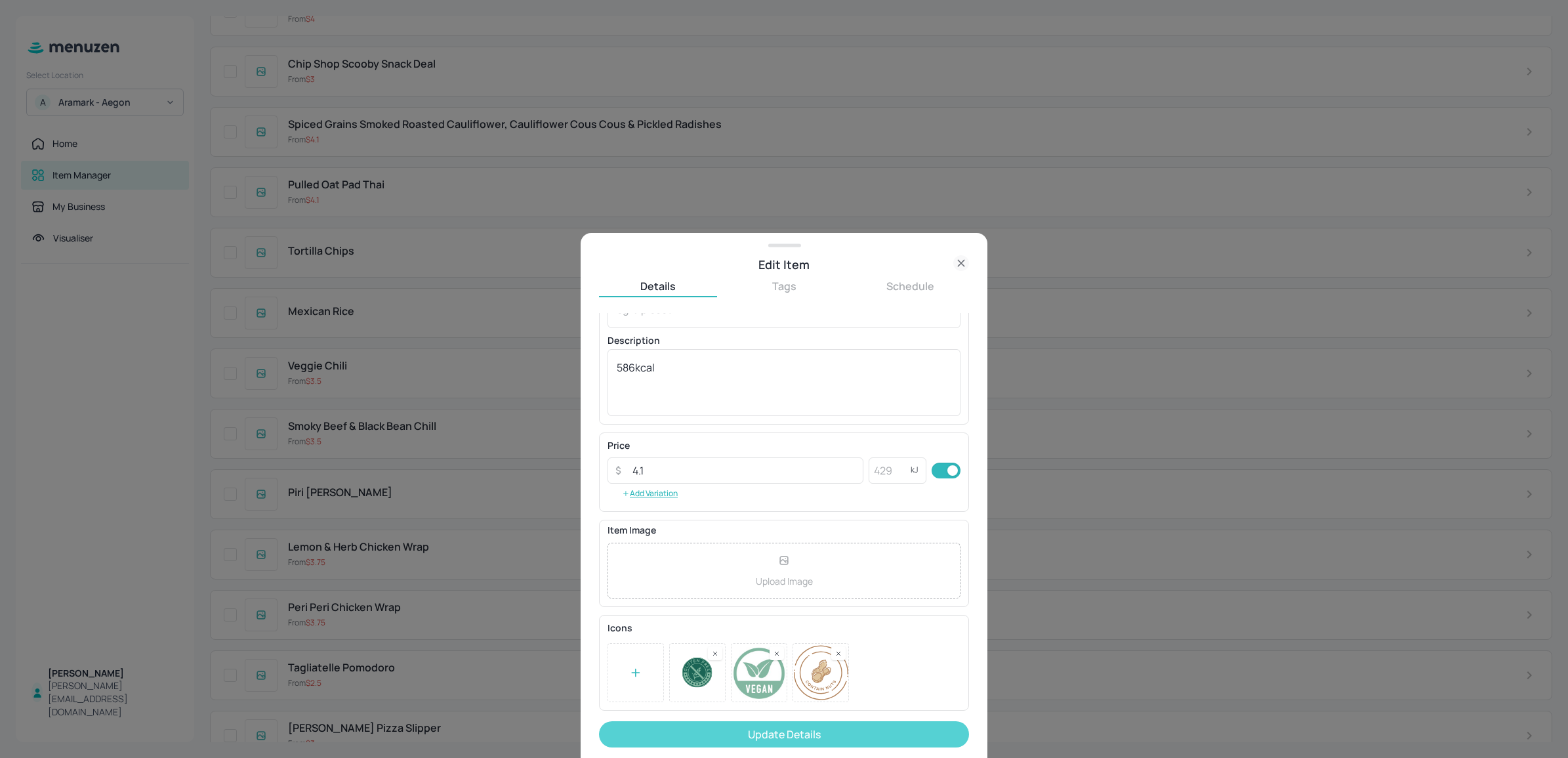
click at [906, 725] on button "Update Details" at bounding box center [784, 734] width 370 height 26
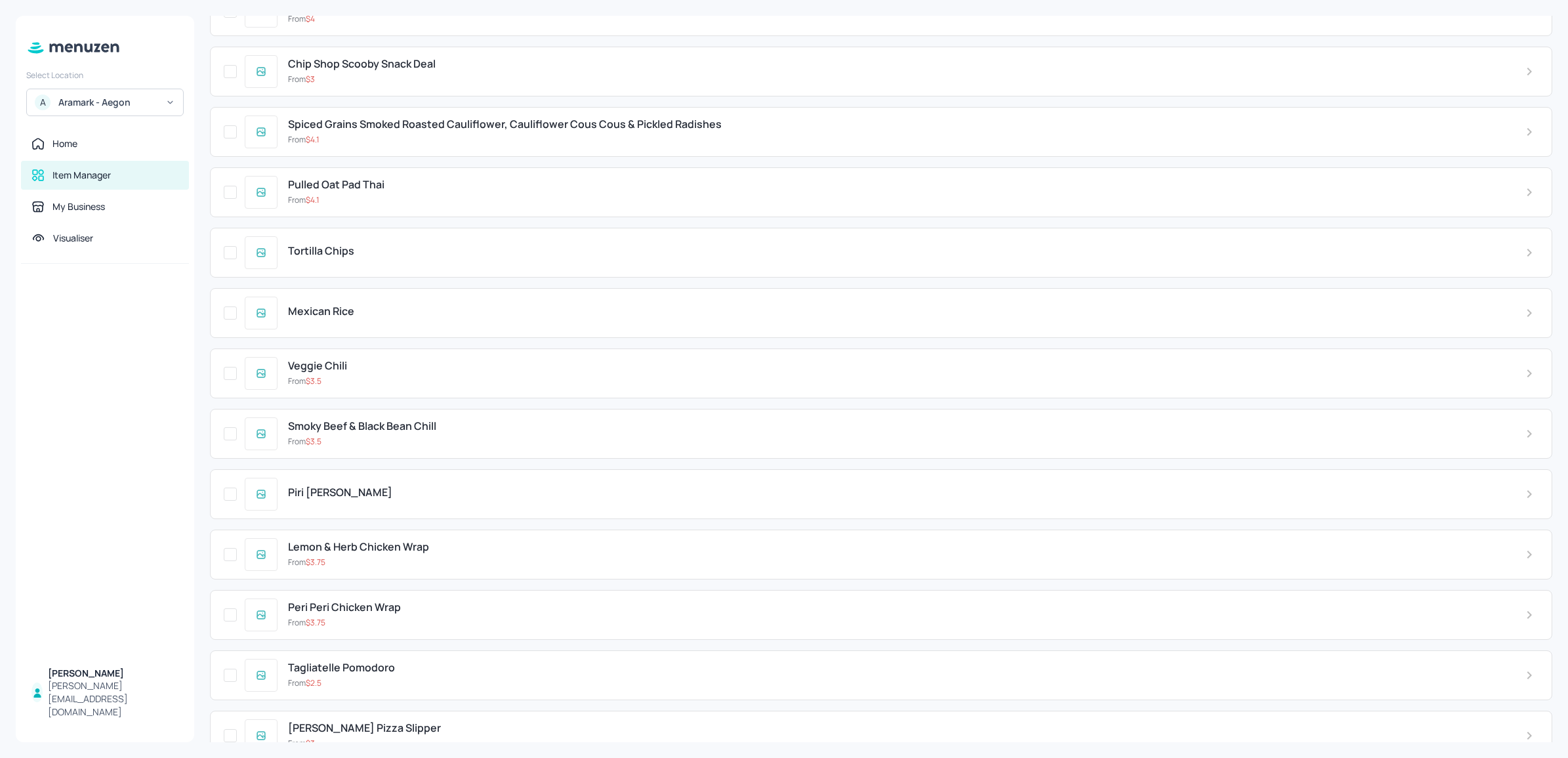
click at [93, 49] on icon at bounding box center [73, 48] width 95 height 14
click at [77, 139] on div "Home" at bounding box center [65, 143] width 25 height 13
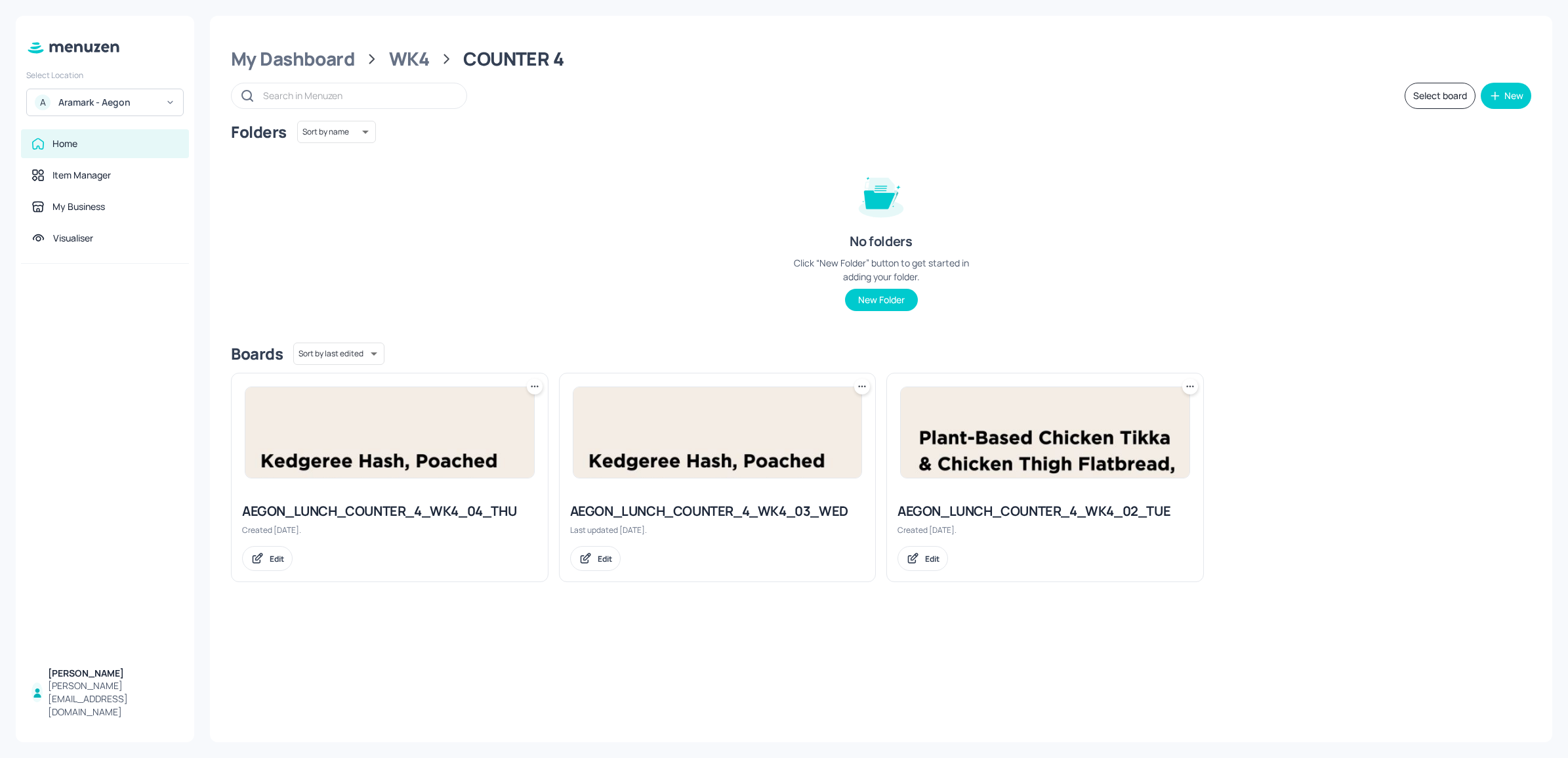
click at [980, 427] on img at bounding box center [1044, 432] width 288 height 91
